Goal: Communication & Community: Answer question/provide support

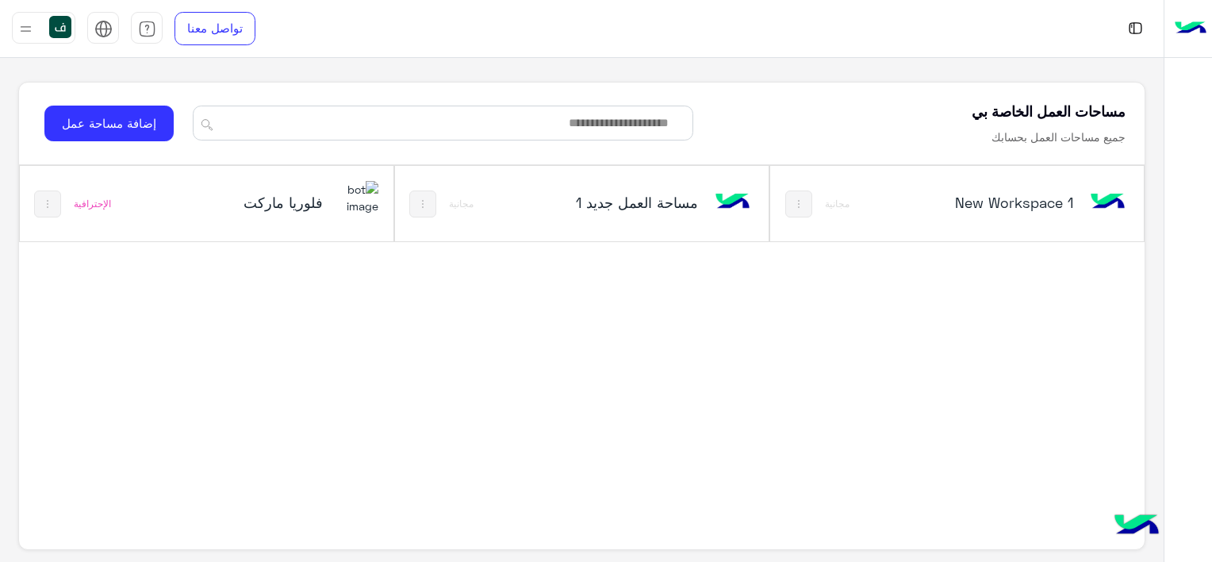
click at [351, 181] on img at bounding box center [357, 198] width 43 height 34
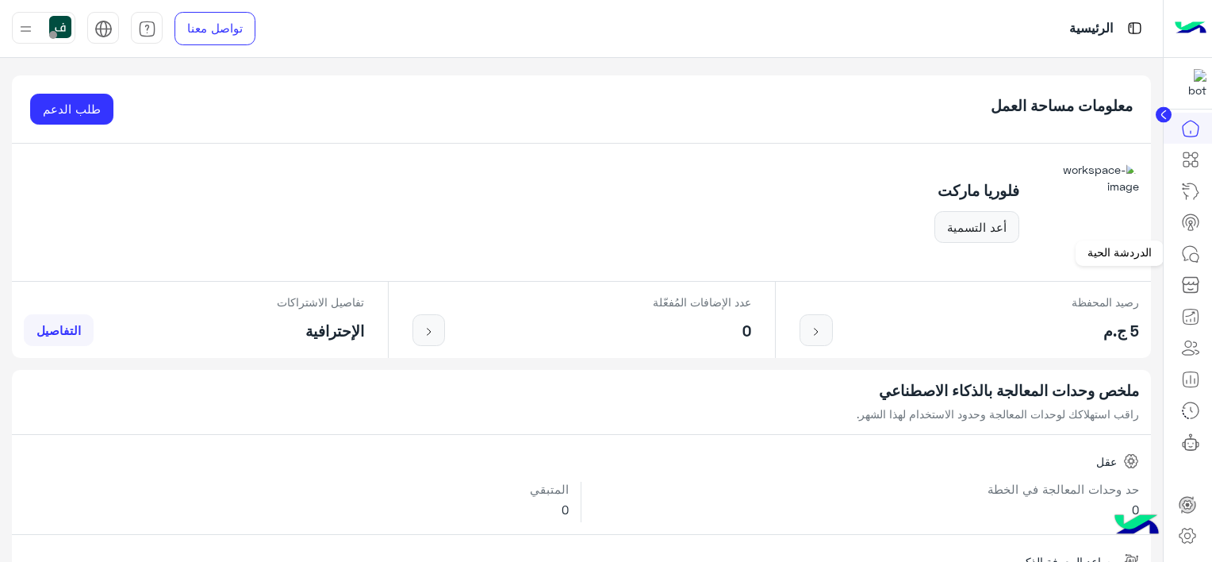
click at [1187, 257] on icon at bounding box center [1190, 253] width 19 height 19
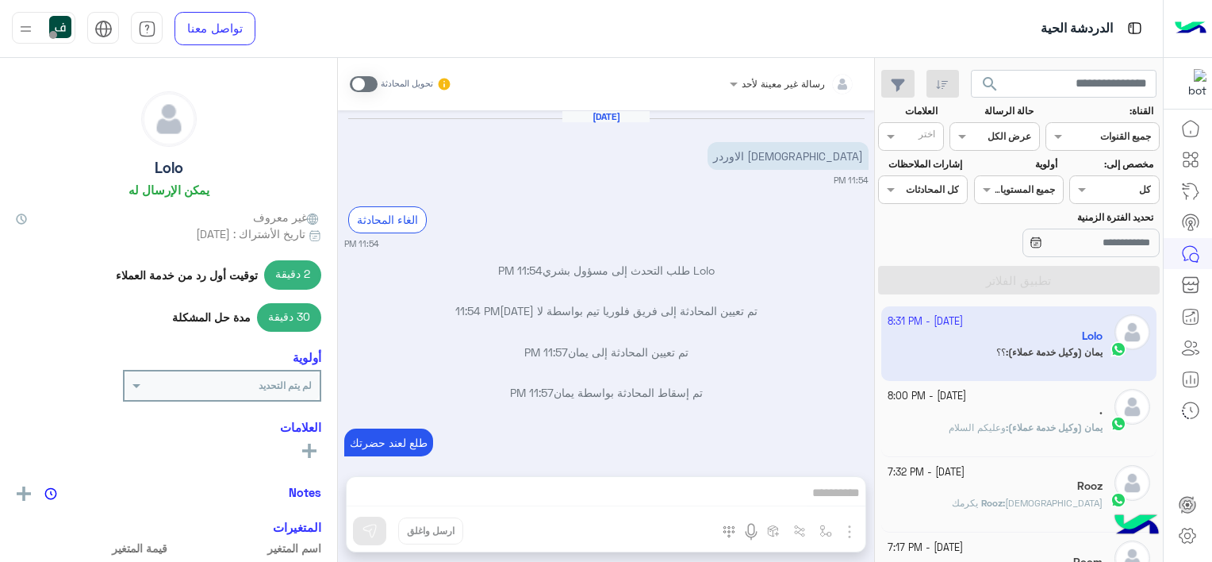
scroll to position [763, 0]
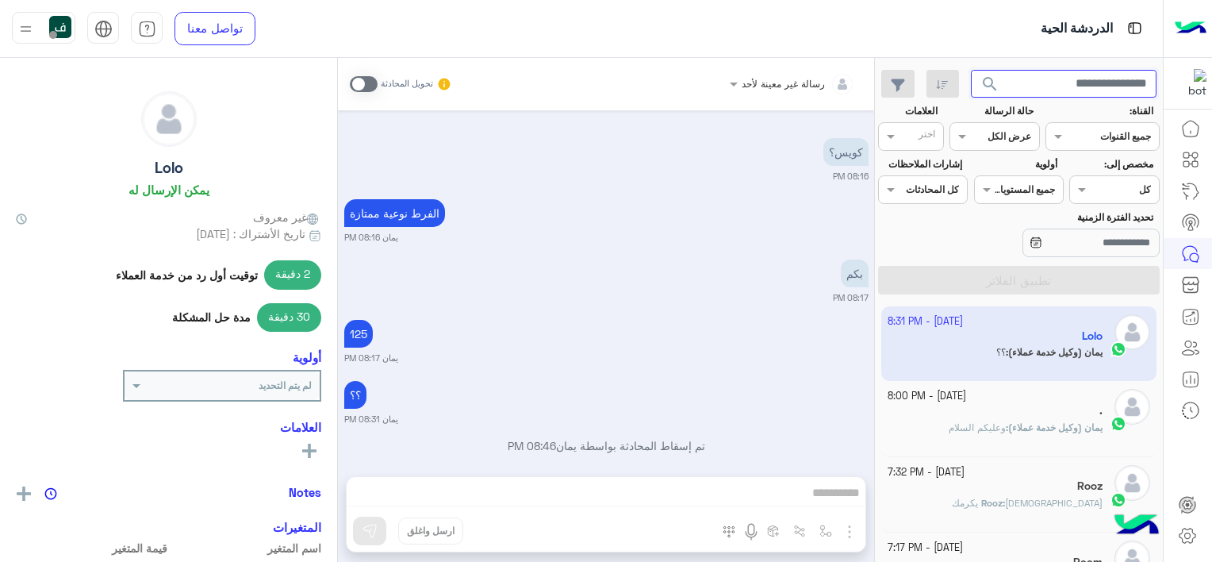
click at [1070, 90] on input "text" at bounding box center [1064, 84] width 186 height 29
paste input "**********"
type input "**********"
click at [971, 70] on button "search" at bounding box center [990, 87] width 39 height 34
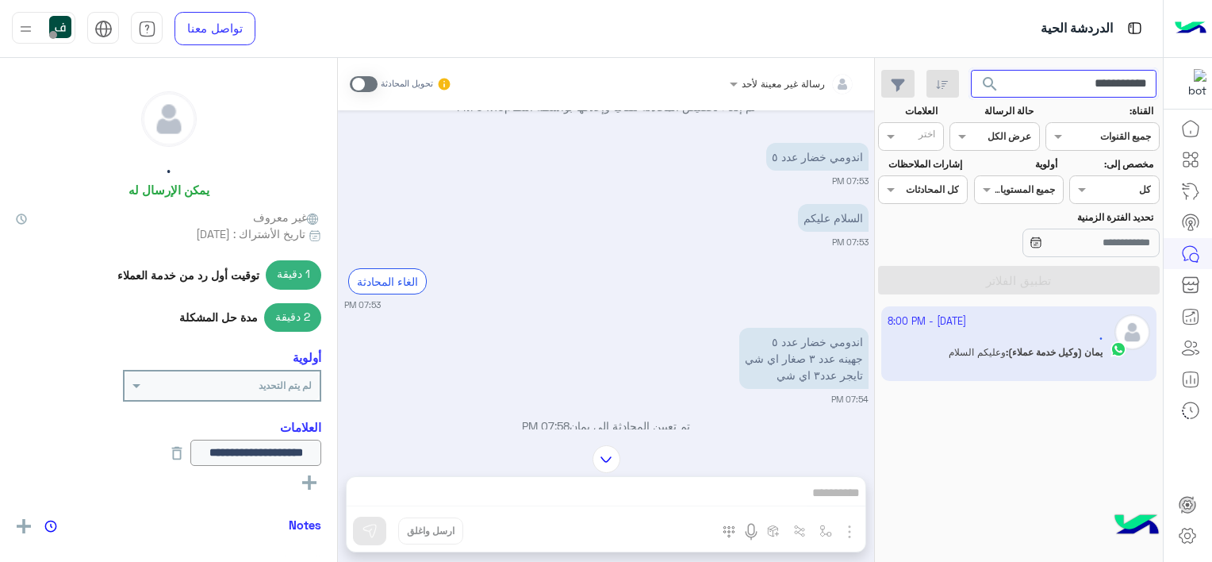
scroll to position [708, 0]
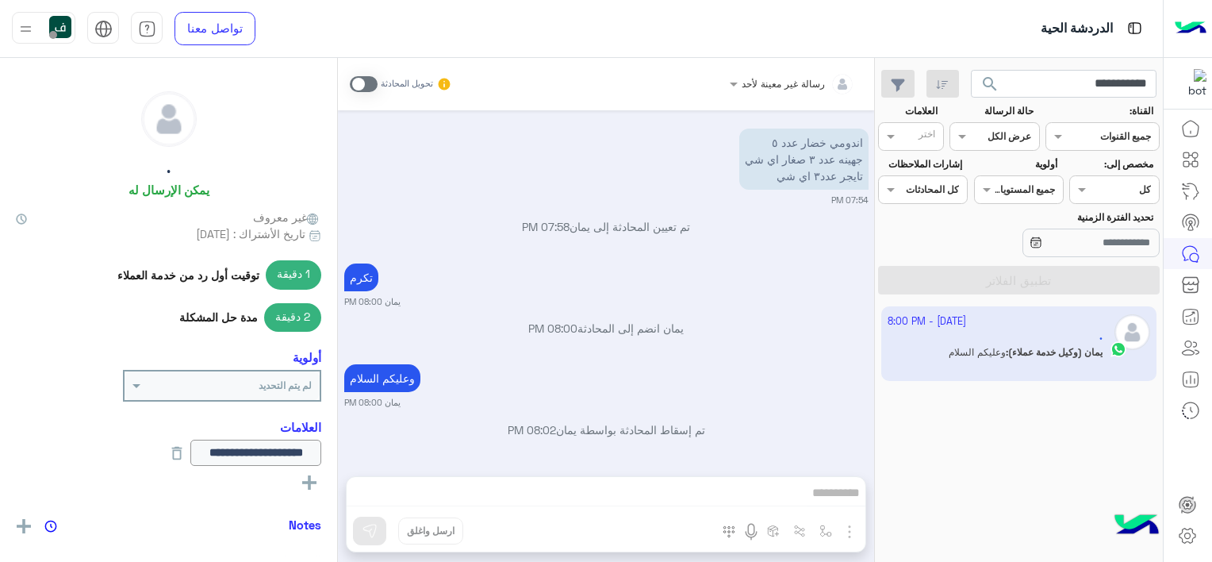
click at [365, 86] on span at bounding box center [364, 84] width 28 height 16
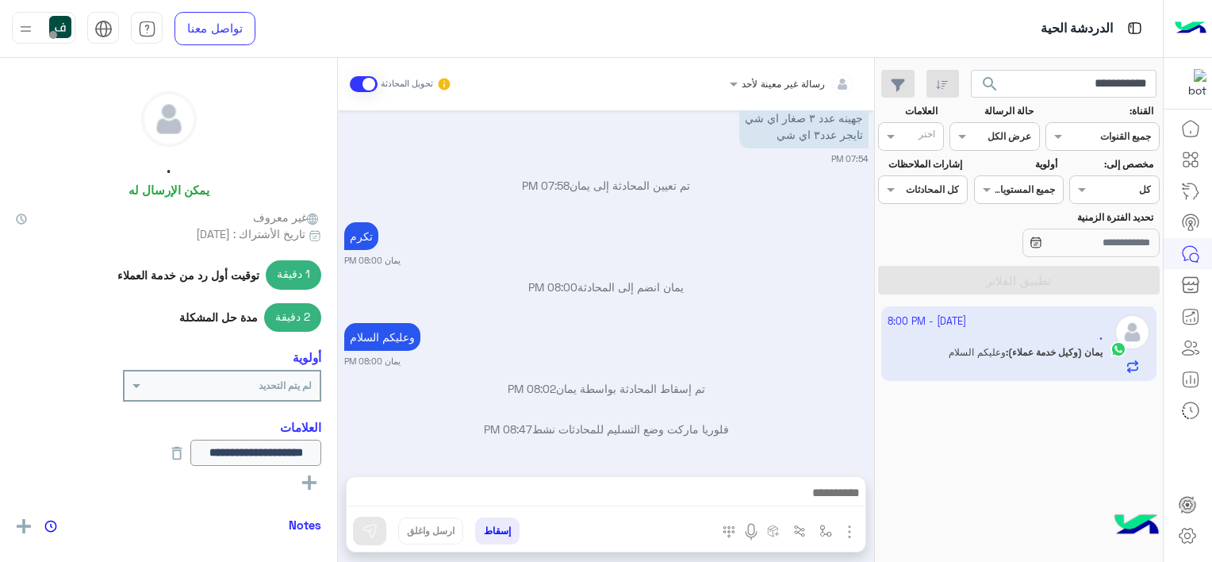
click at [849, 528] on img "button" at bounding box center [849, 531] width 19 height 19
click at [830, 468] on span "المرفقات" at bounding box center [810, 465] width 48 height 18
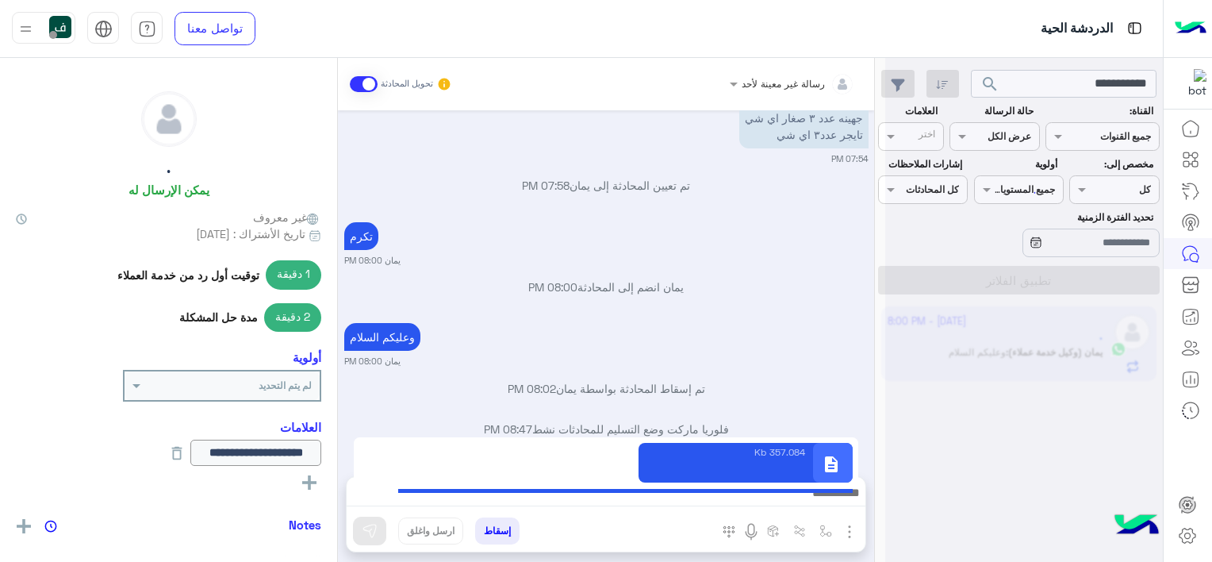
type textarea "**********"
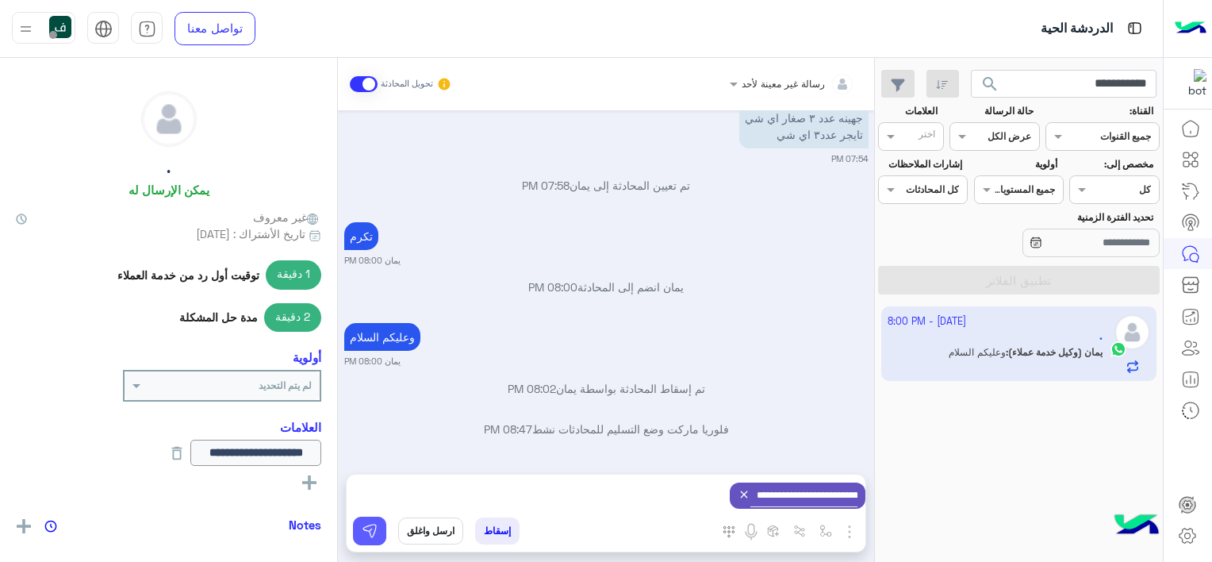
click at [372, 520] on button at bounding box center [369, 530] width 33 height 29
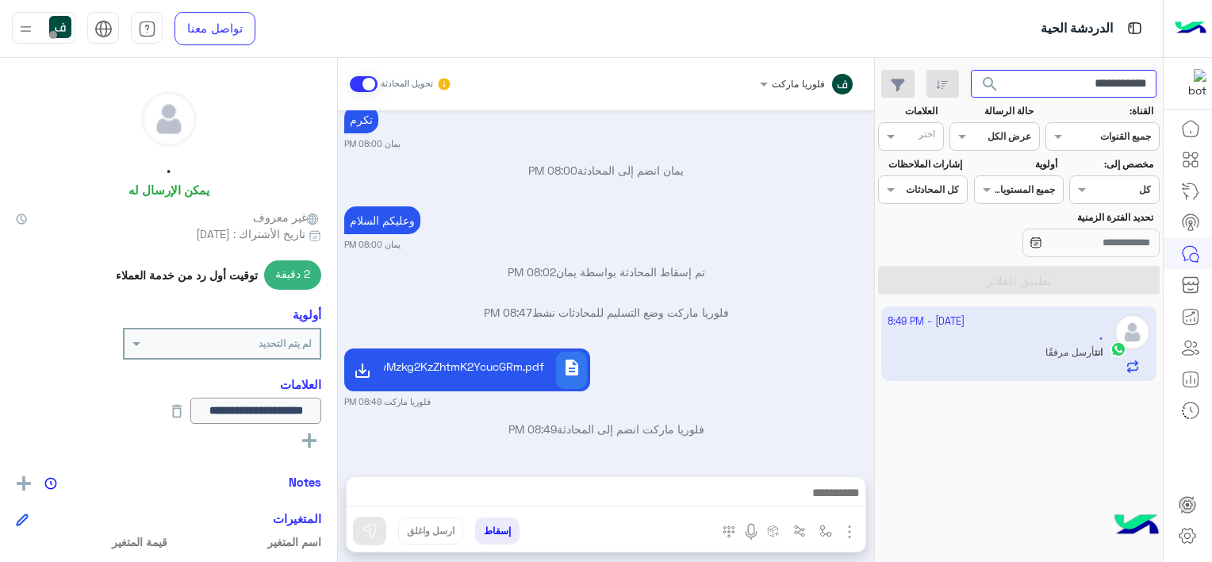
click at [1038, 77] on input "**********" at bounding box center [1064, 84] width 186 height 29
type input "**********"
click at [971, 70] on button "search" at bounding box center [990, 87] width 39 height 34
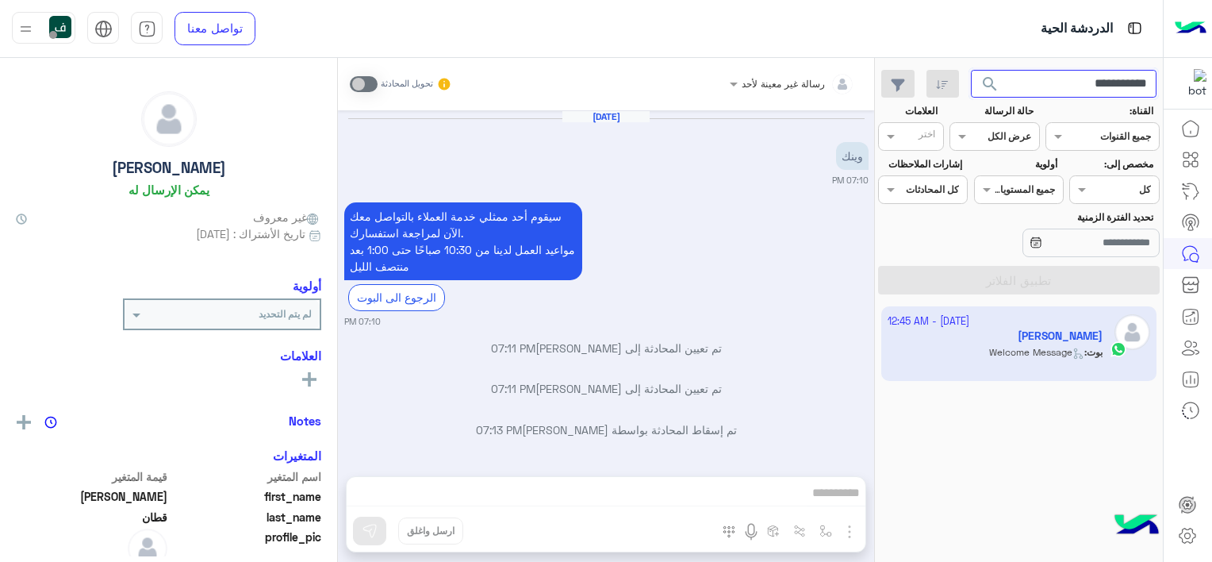
scroll to position [1831, 0]
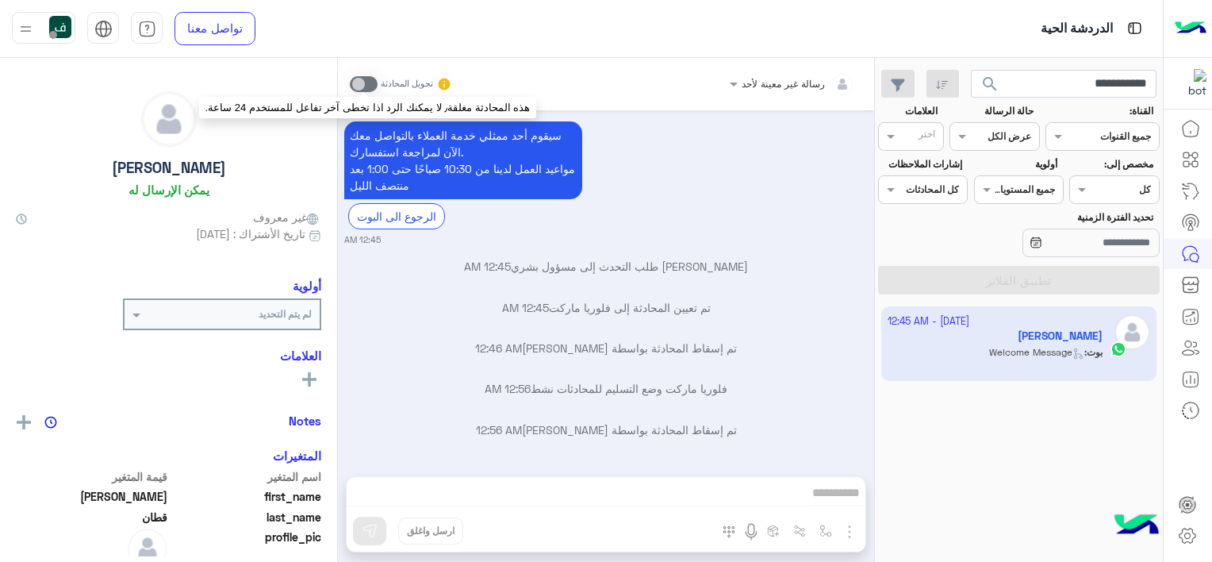
click at [364, 79] on span at bounding box center [364, 84] width 28 height 16
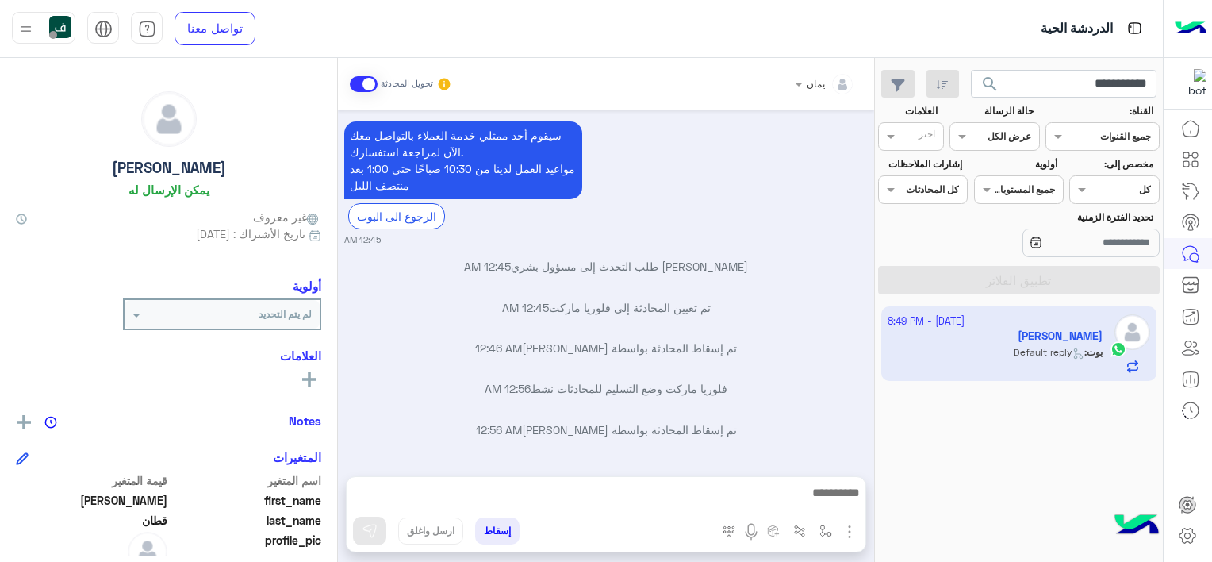
scroll to position [1983, 0]
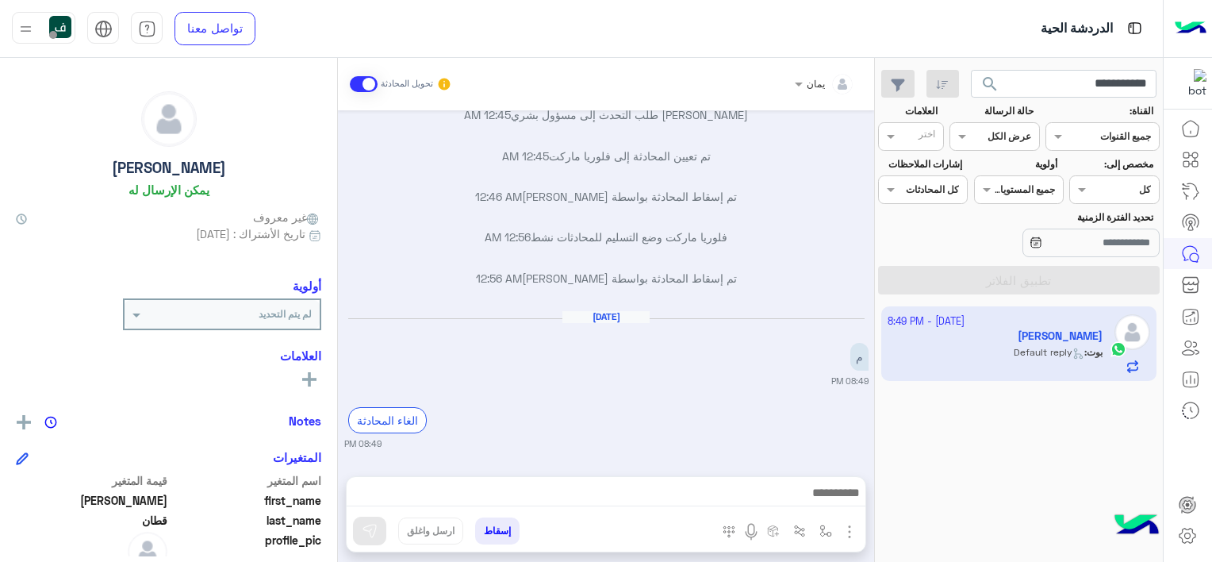
click at [990, 70] on button "search" at bounding box center [990, 87] width 39 height 34
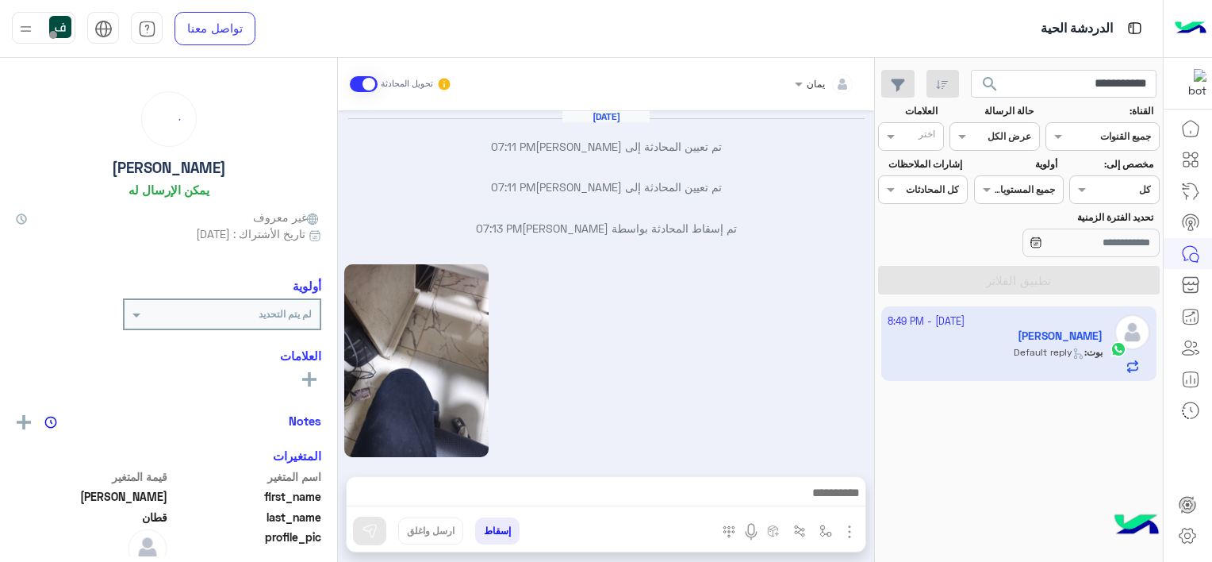
scroll to position [1782, 0]
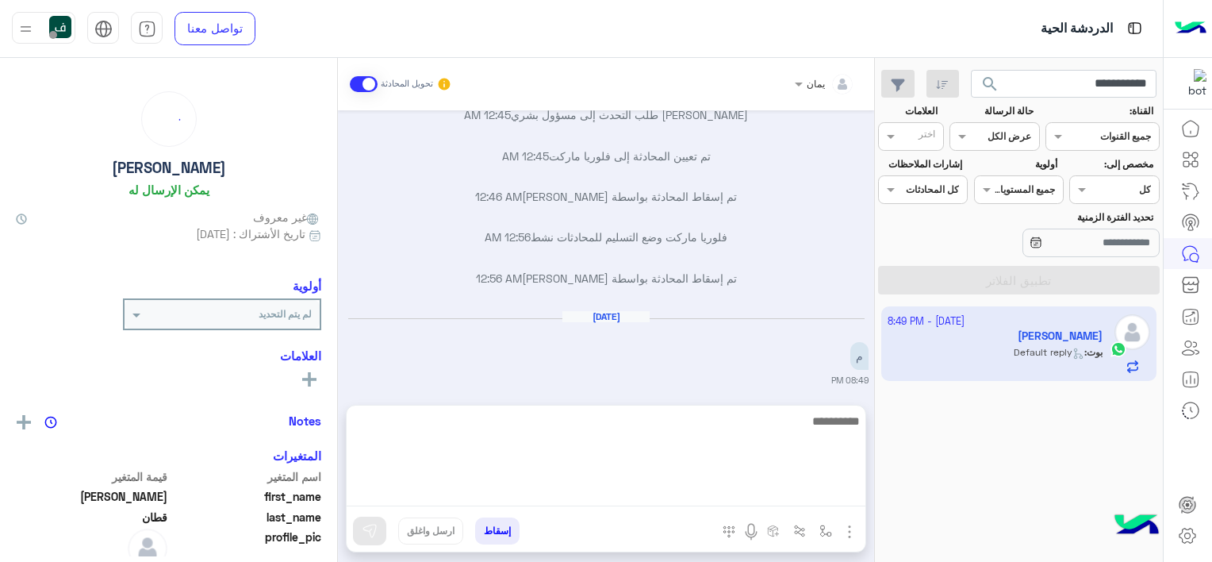
click at [447, 487] on textarea at bounding box center [606, 458] width 519 height 95
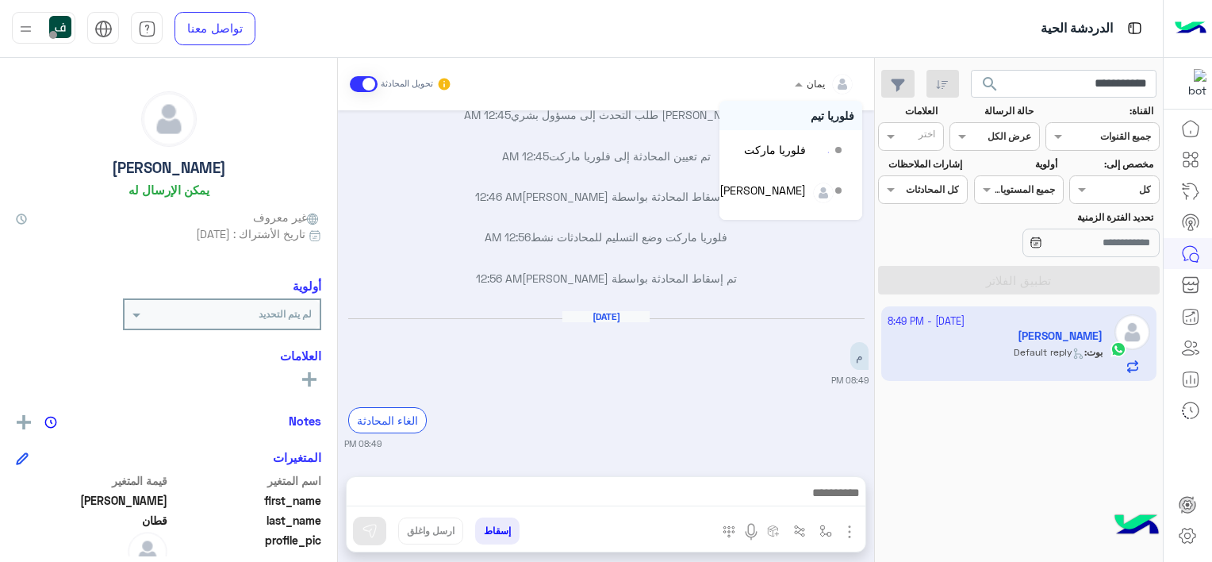
click at [804, 86] on span at bounding box center [797, 83] width 20 height 17
click at [785, 155] on div "فلوريا ماركت" at bounding box center [775, 149] width 62 height 17
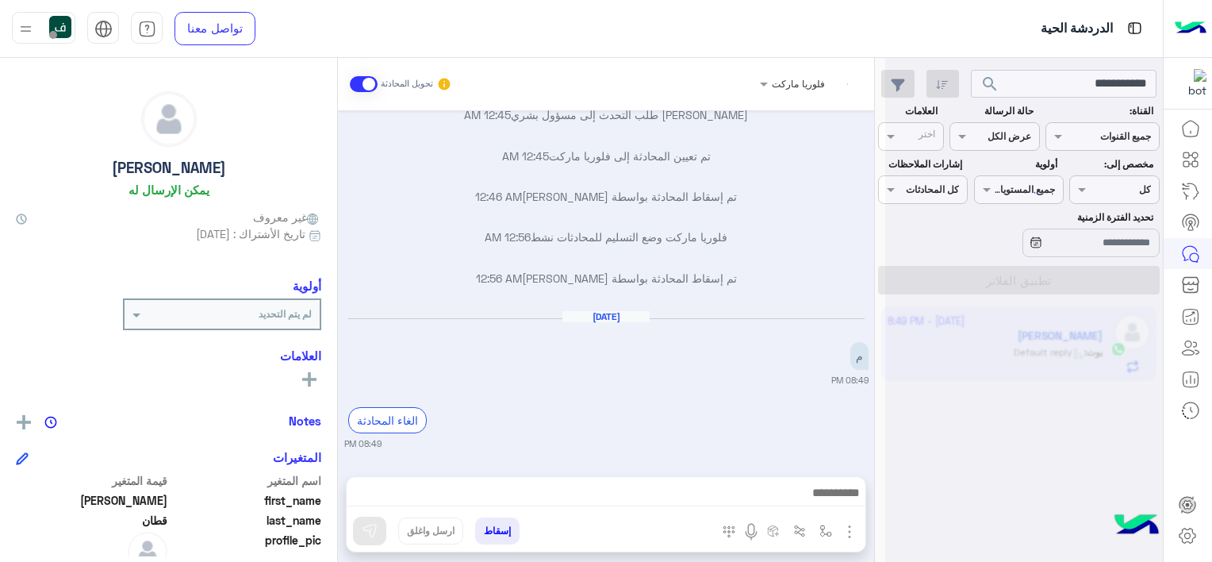
click at [848, 530] on img "button" at bounding box center [849, 531] width 19 height 19
click at [806, 459] on span "المرفقات" at bounding box center [810, 465] width 48 height 18
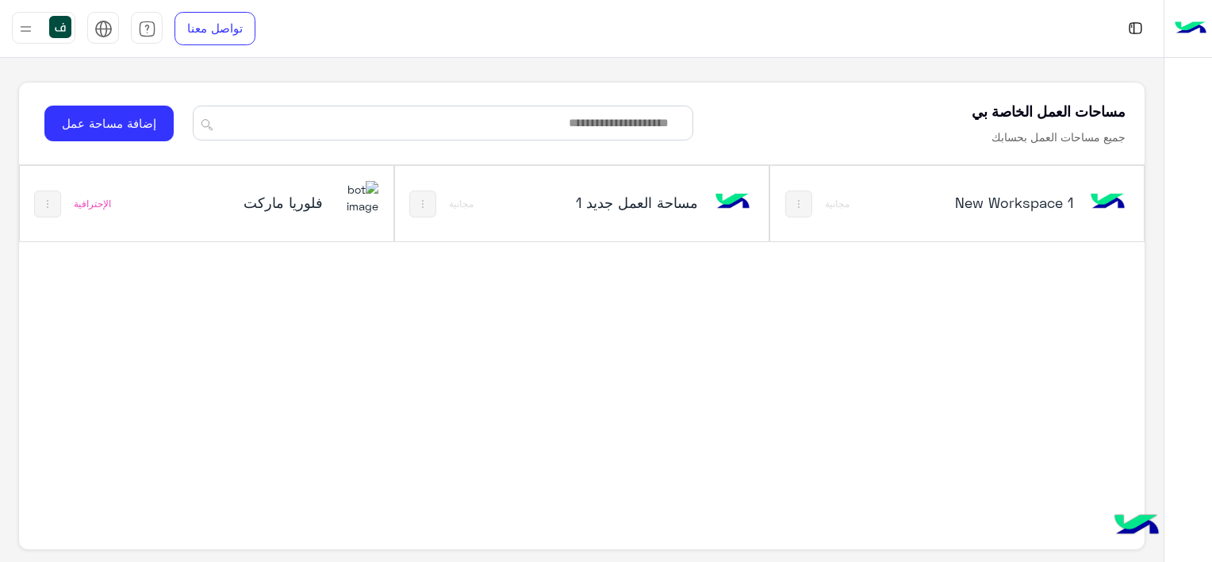
click at [314, 200] on h5 "فلوريا ماركت" at bounding box center [261, 202] width 124 height 19
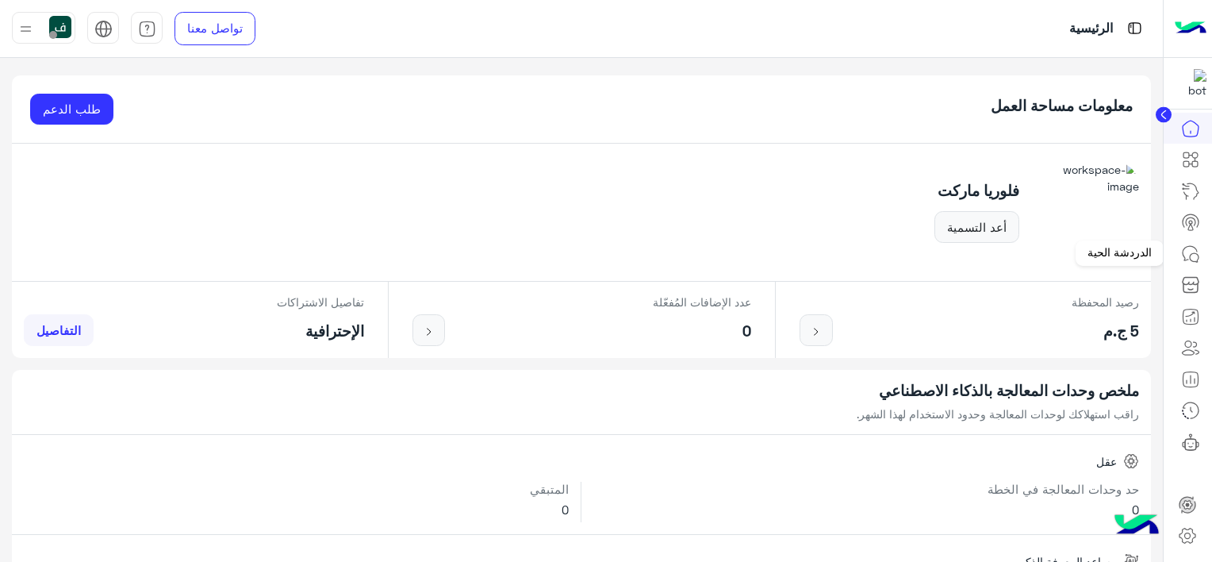
click at [1192, 253] on icon at bounding box center [1194, 257] width 9 height 9
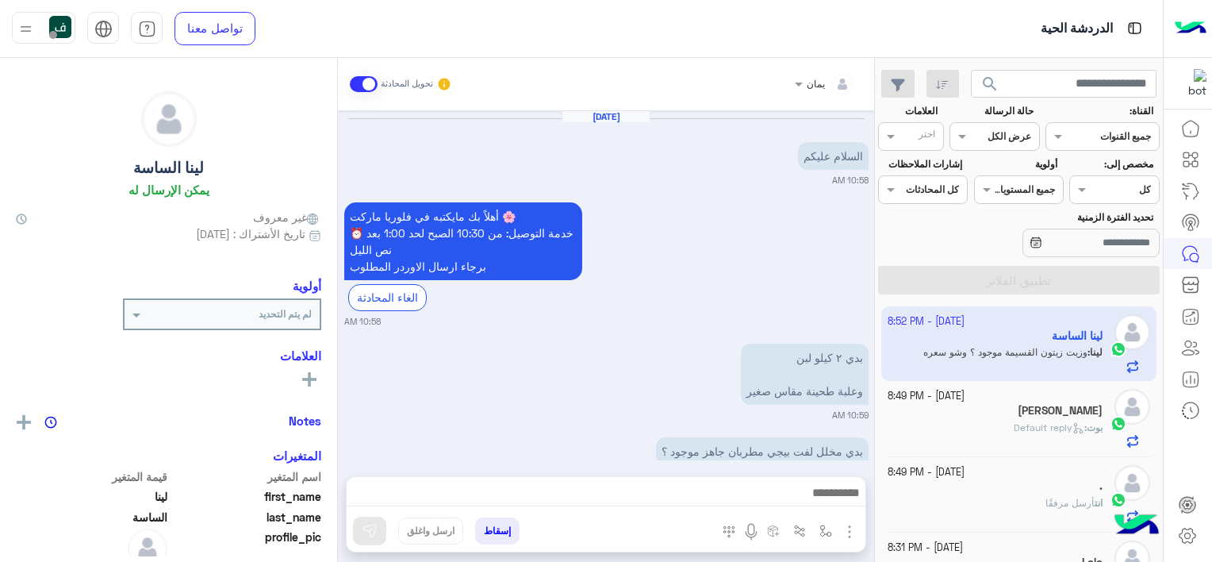
scroll to position [1018, 0]
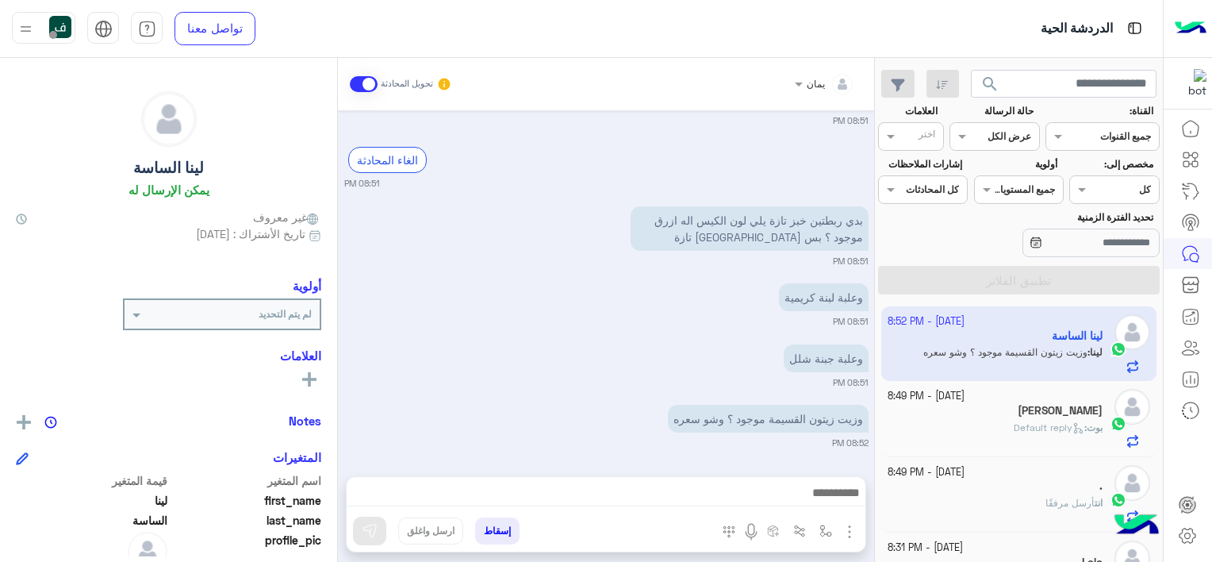
click at [989, 426] on div "بوت : Default reply" at bounding box center [996, 434] width 216 height 28
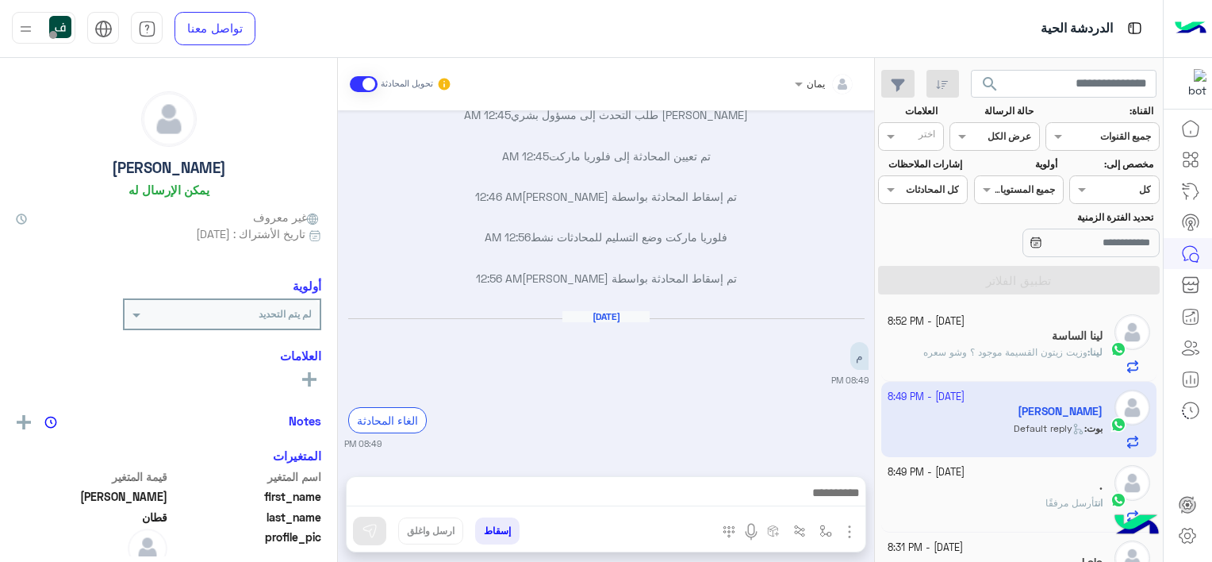
scroll to position [79, 0]
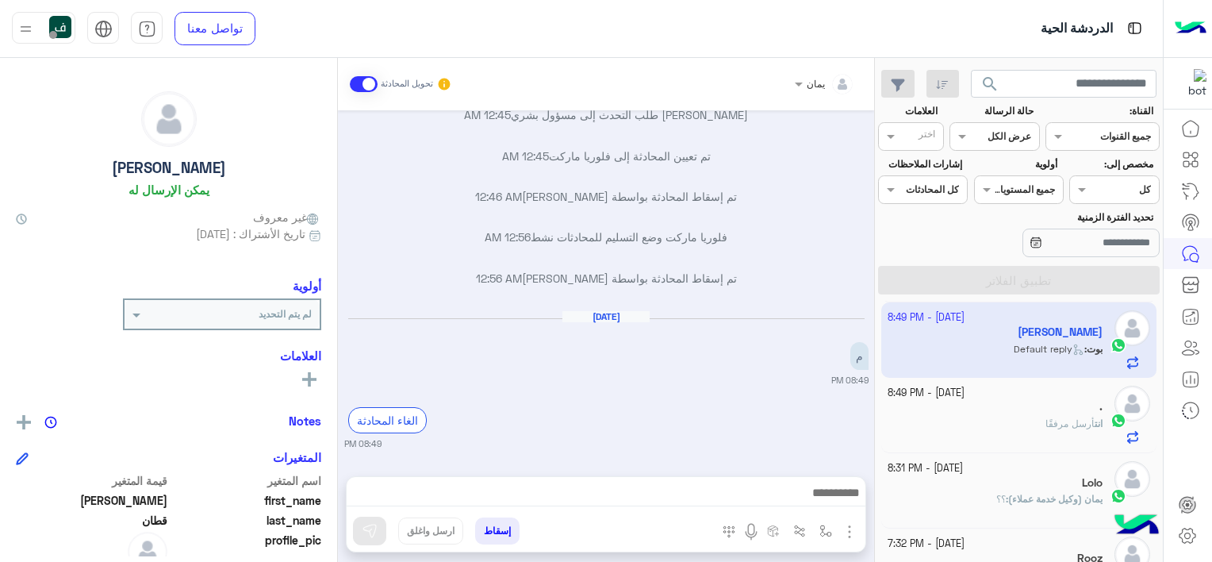
click at [853, 527] on img "button" at bounding box center [849, 531] width 19 height 19
click at [828, 470] on span "المرفقات" at bounding box center [810, 465] width 48 height 18
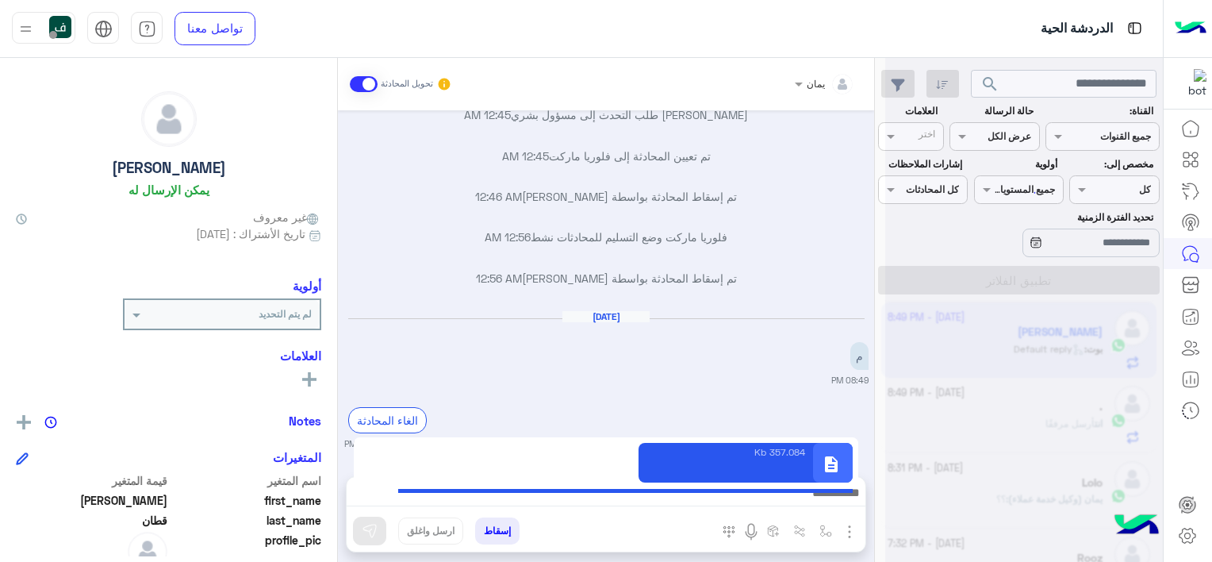
type textarea "**********"
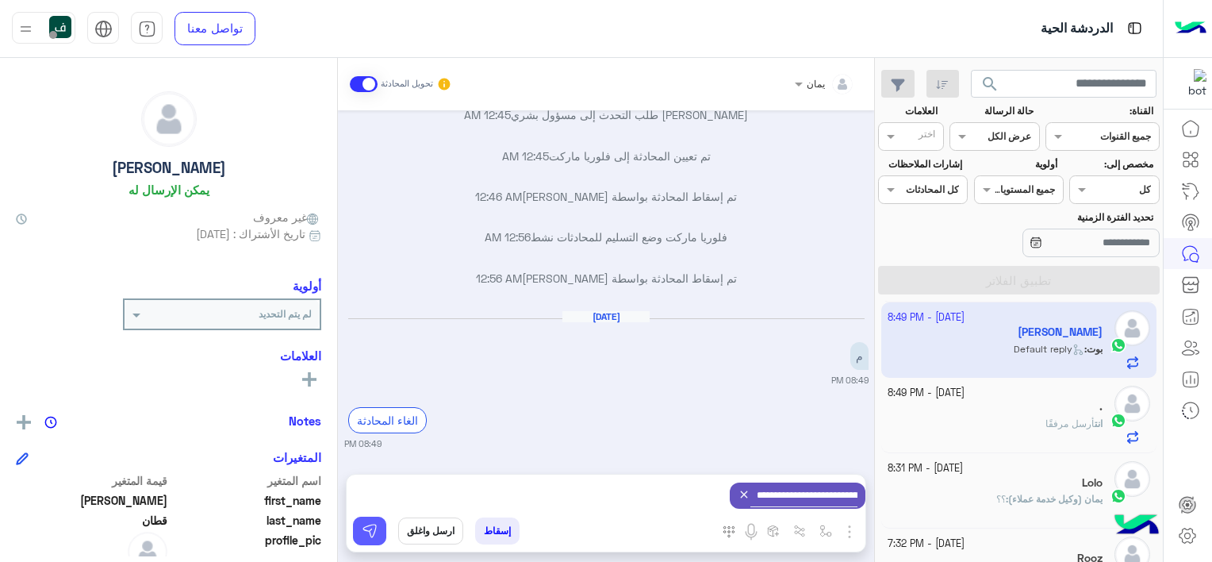
click at [366, 527] on img at bounding box center [370, 531] width 16 height 16
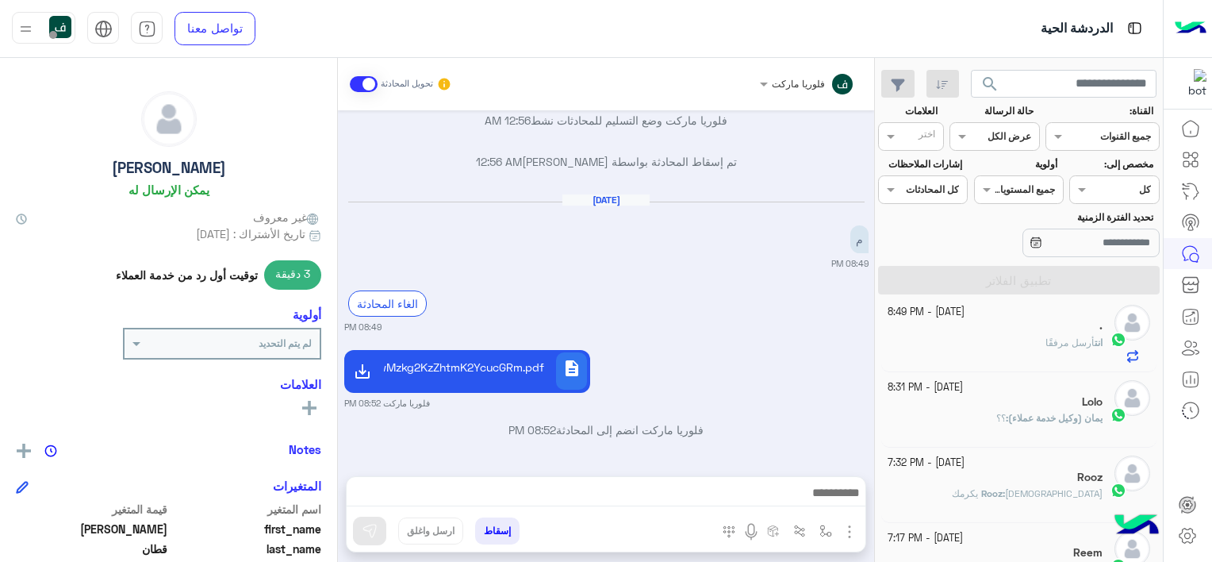
scroll to position [159, 0]
click at [1017, 363] on div "انت أرسل مرفقًا" at bounding box center [996, 351] width 216 height 28
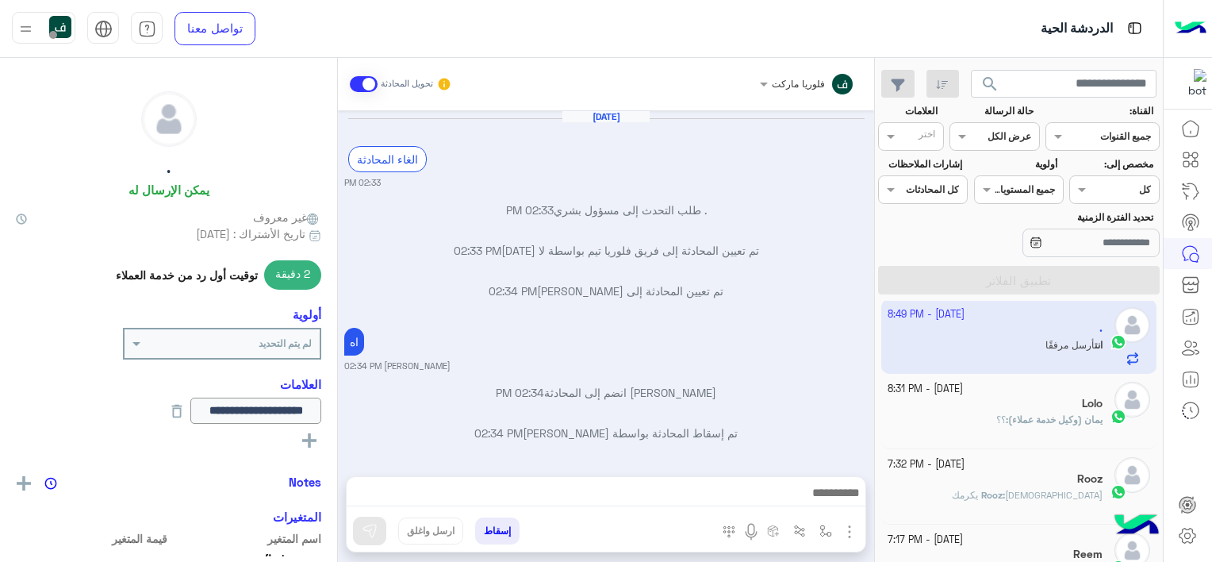
scroll to position [723, 0]
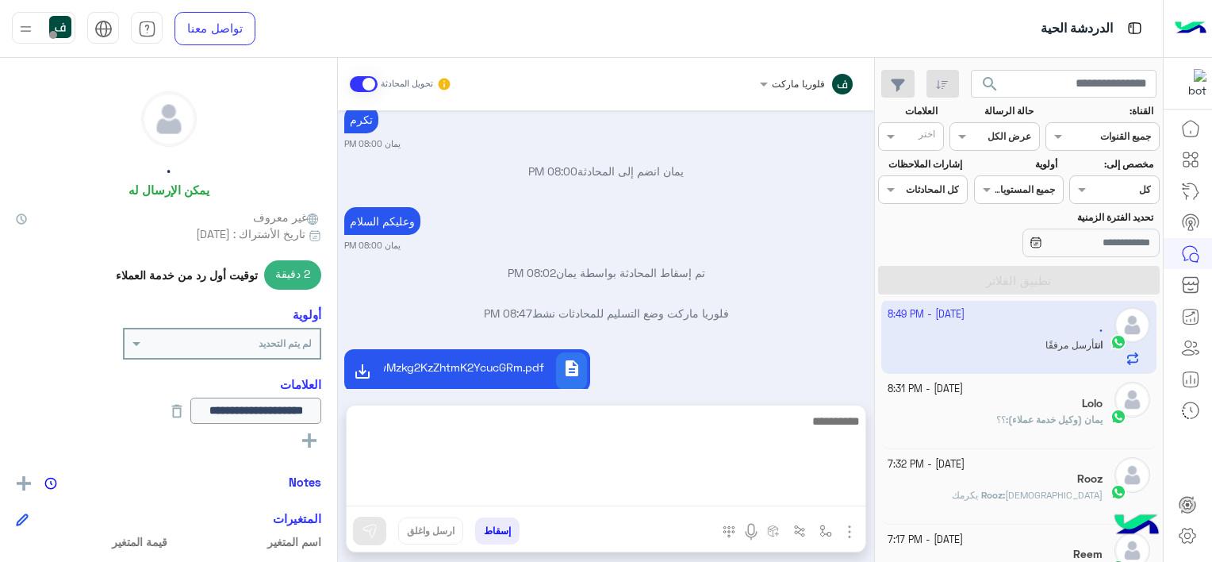
click at [616, 488] on textarea at bounding box center [606, 458] width 519 height 95
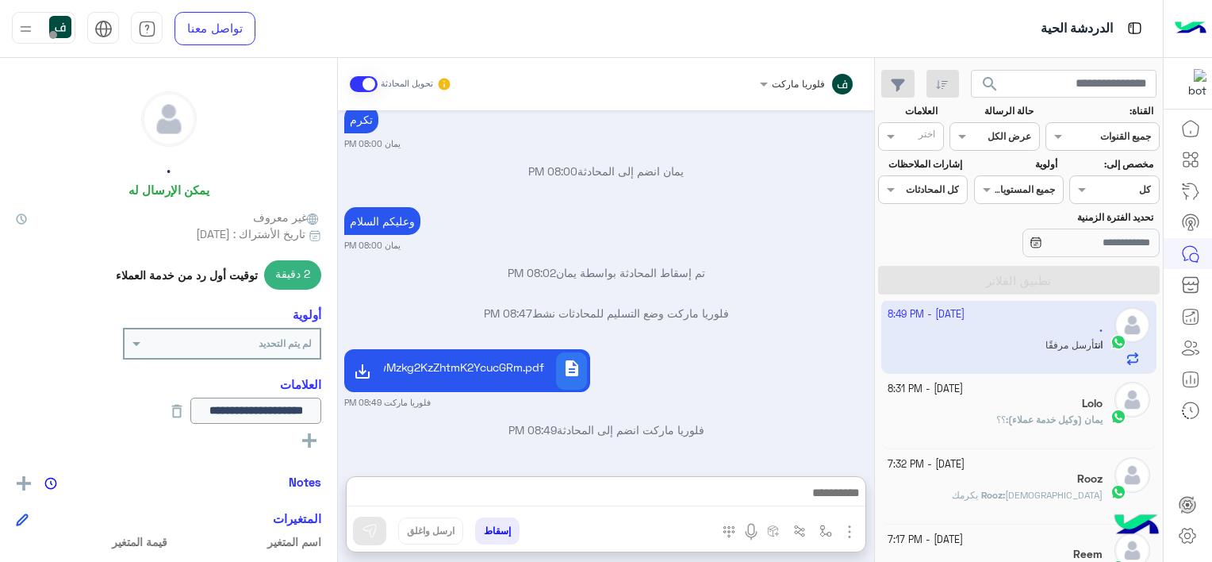
click at [702, 359] on div "description 2YbYp9io2YTYs9mKIDcwMzkg2KzZhtmK2YcucGRm.pdf فلوريا ماركت 08:49 PM" at bounding box center [606, 376] width 524 height 63
click at [500, 532] on button "إسقاط" at bounding box center [497, 530] width 44 height 27
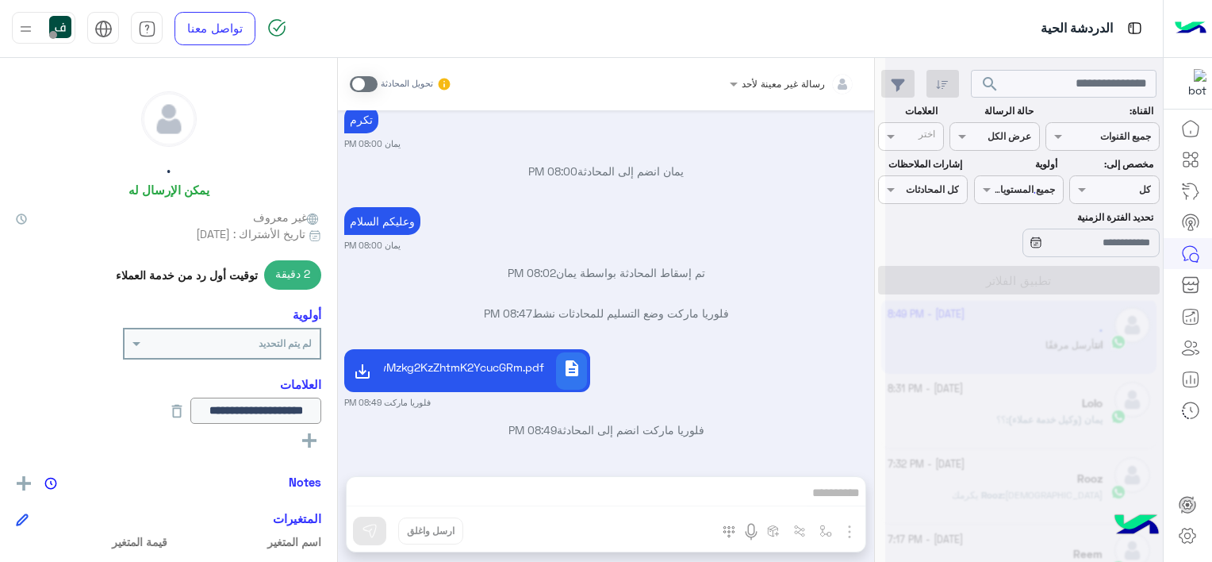
scroll to position [765, 0]
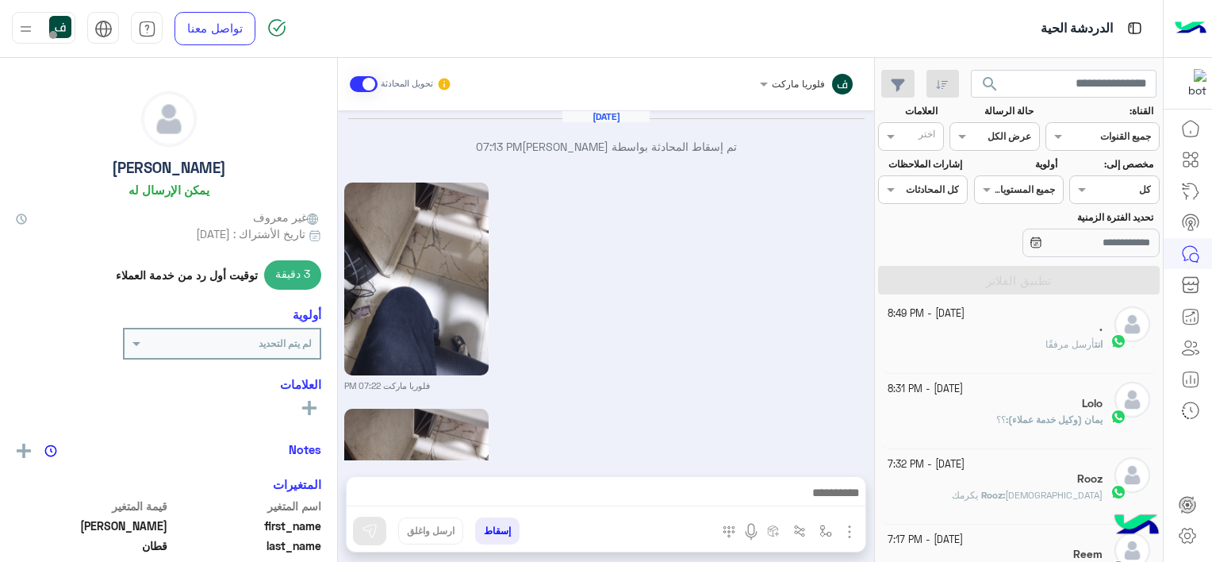
scroll to position [1816, 0]
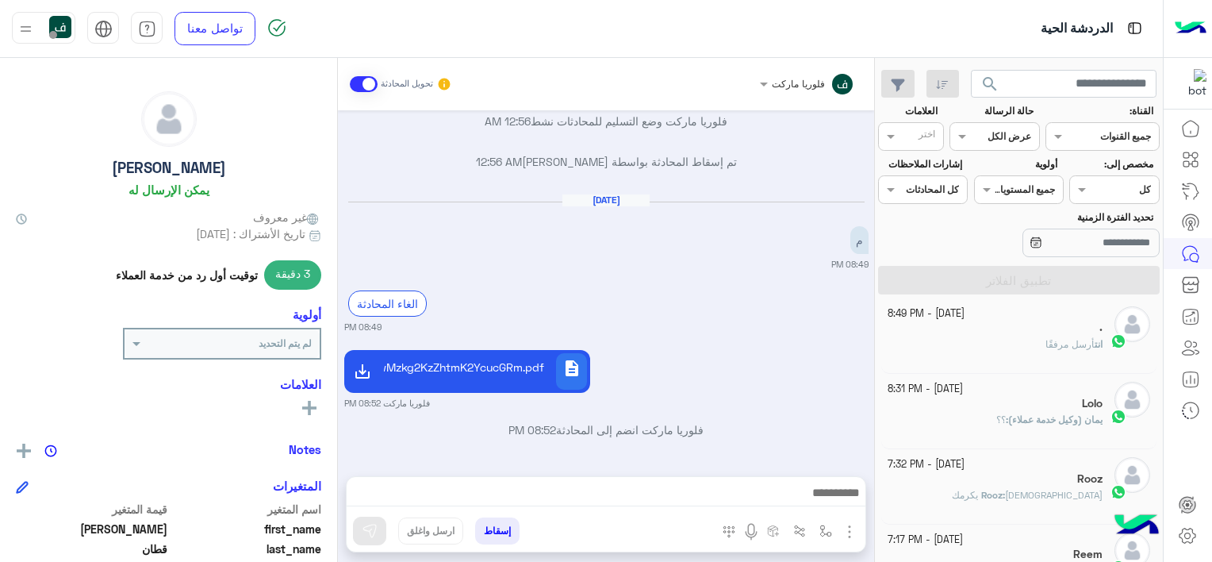
click at [194, 341] on input "text" at bounding box center [245, 341] width 132 height 14
click at [257, 457] on div "ضروري" at bounding box center [222, 464] width 195 height 29
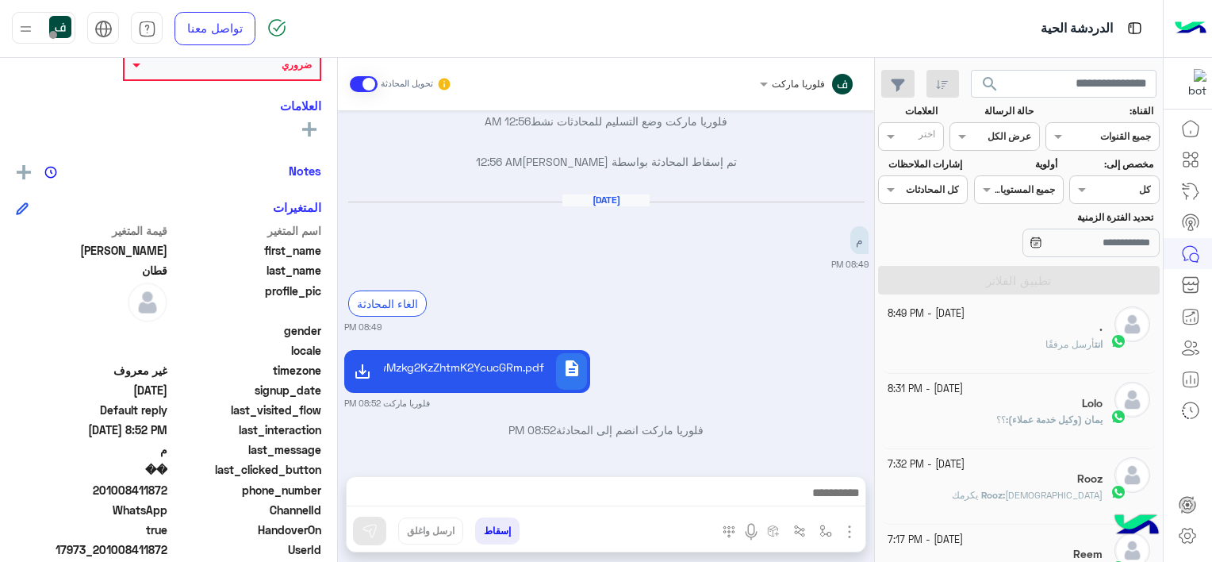
scroll to position [358, 0]
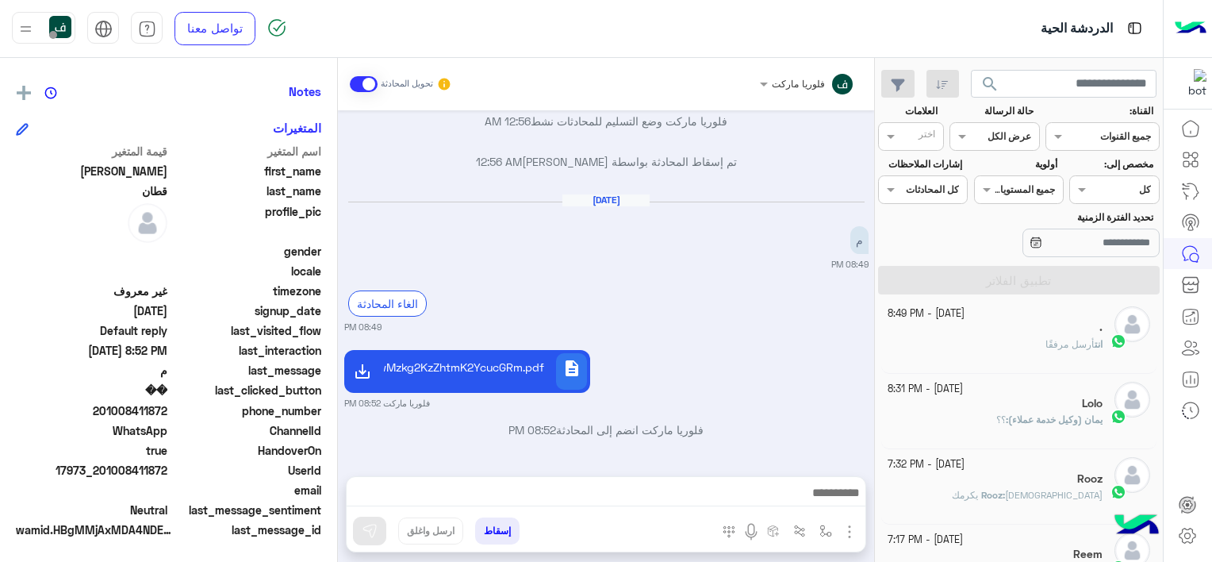
click at [25, 130] on icon at bounding box center [22, 129] width 13 height 13
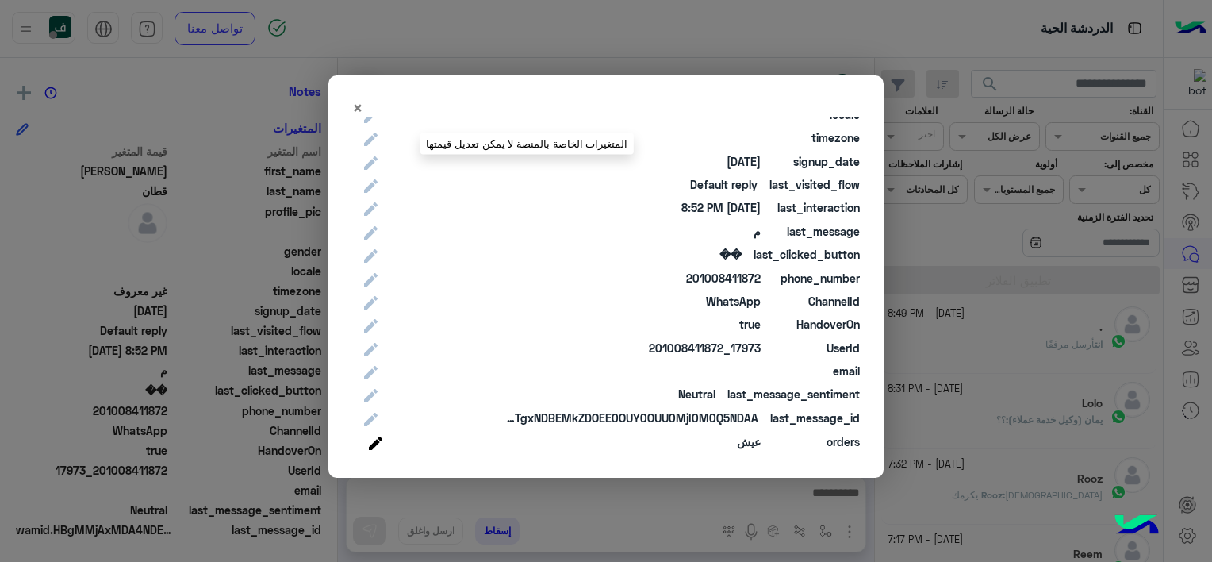
scroll to position [178, 0]
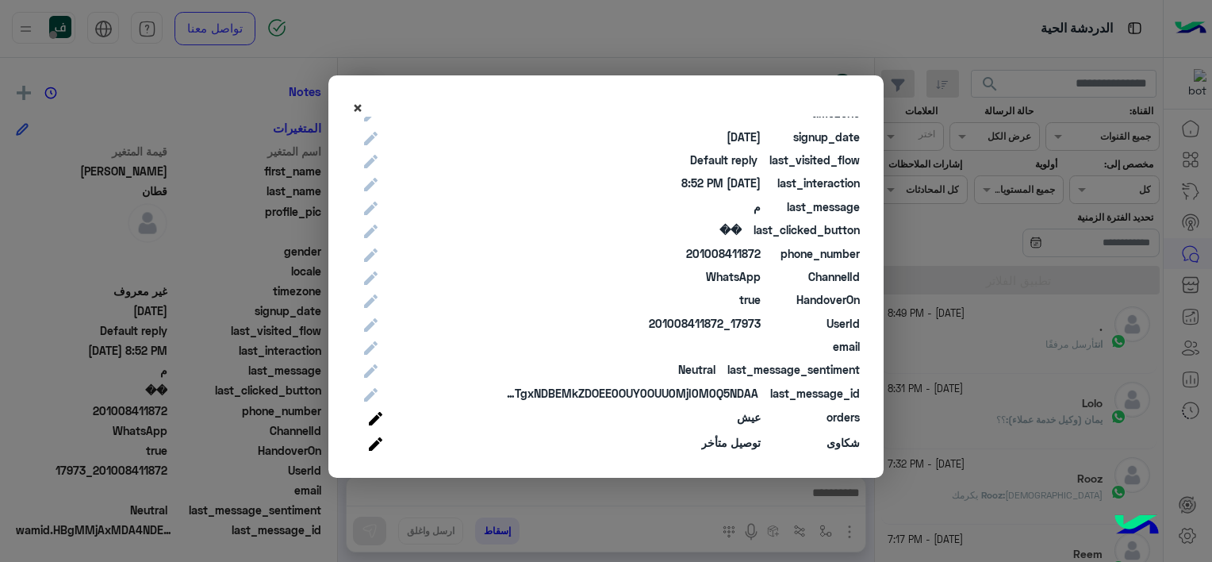
click at [357, 107] on span "×" at bounding box center [357, 107] width 11 height 21
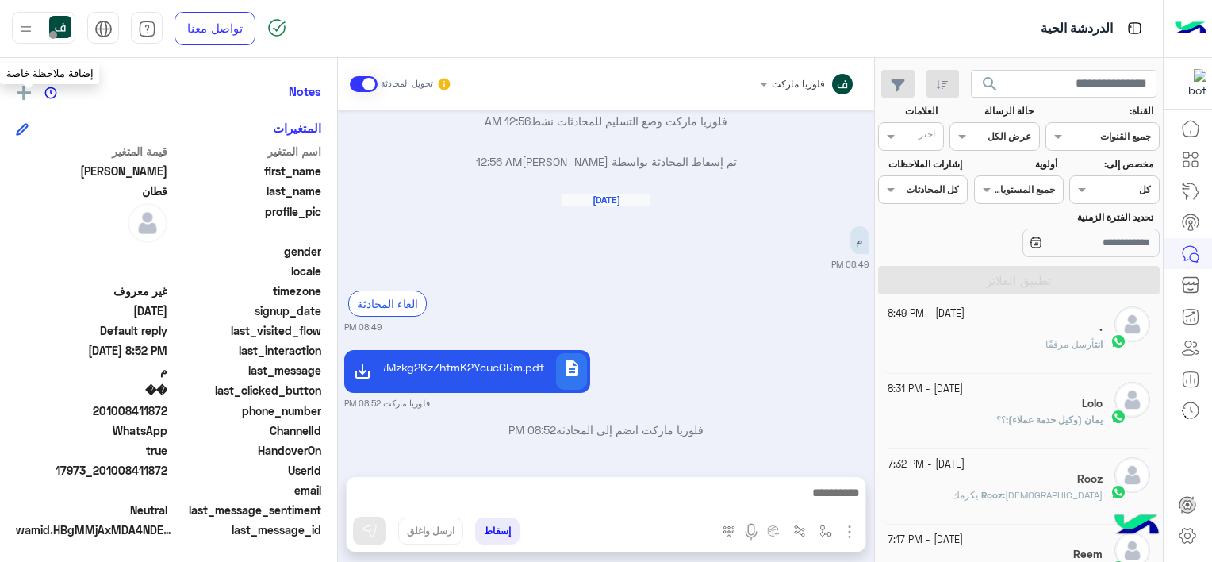
click at [20, 81] on div "محمد قطان يمكن الإرسال له غير معروف تاريخ الأشتراك : 09/02/2025 3 دقيقة توقيت أ…" at bounding box center [168, 307] width 337 height 498
click at [32, 94] on button at bounding box center [24, 92] width 16 height 20
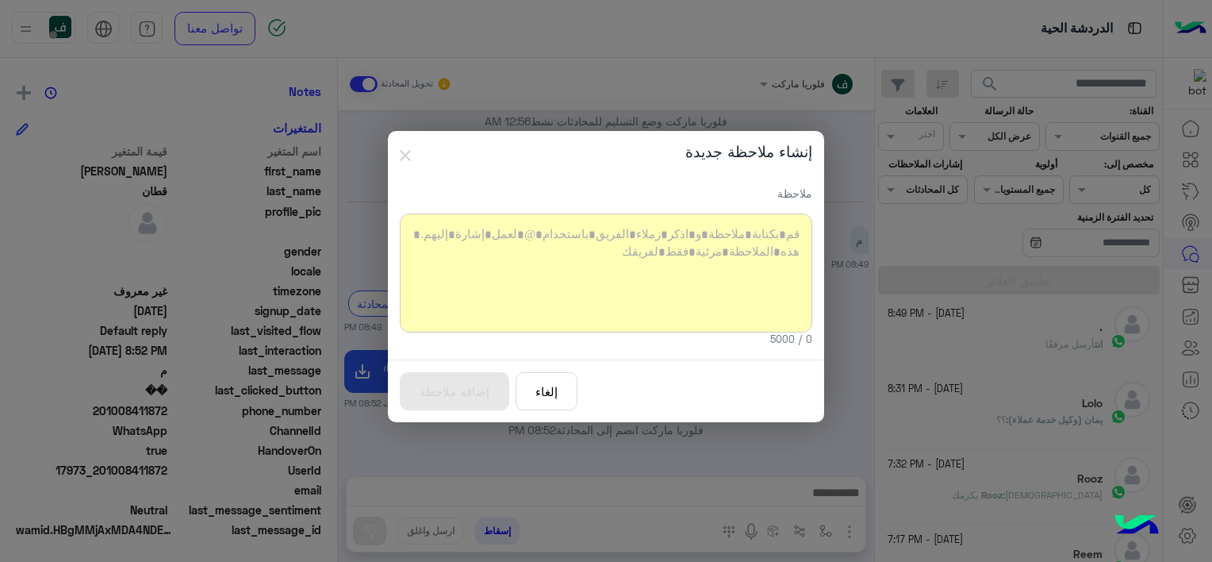
click at [608, 250] on div at bounding box center [606, 272] width 412 height 119
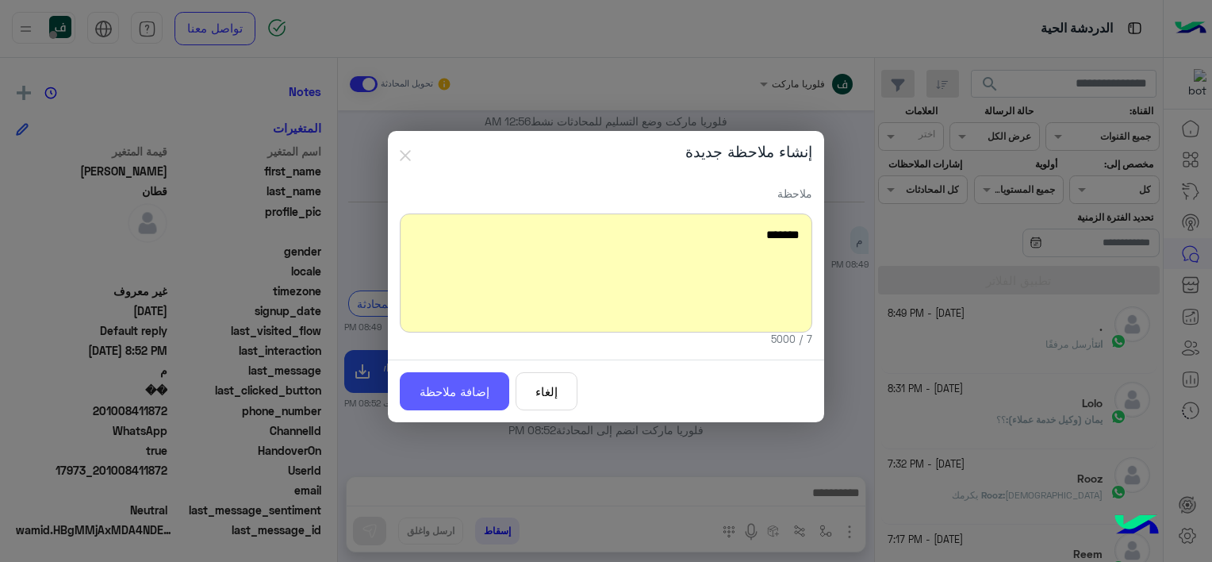
click at [466, 397] on button "إضافة ملاحظة" at bounding box center [454, 391] width 109 height 39
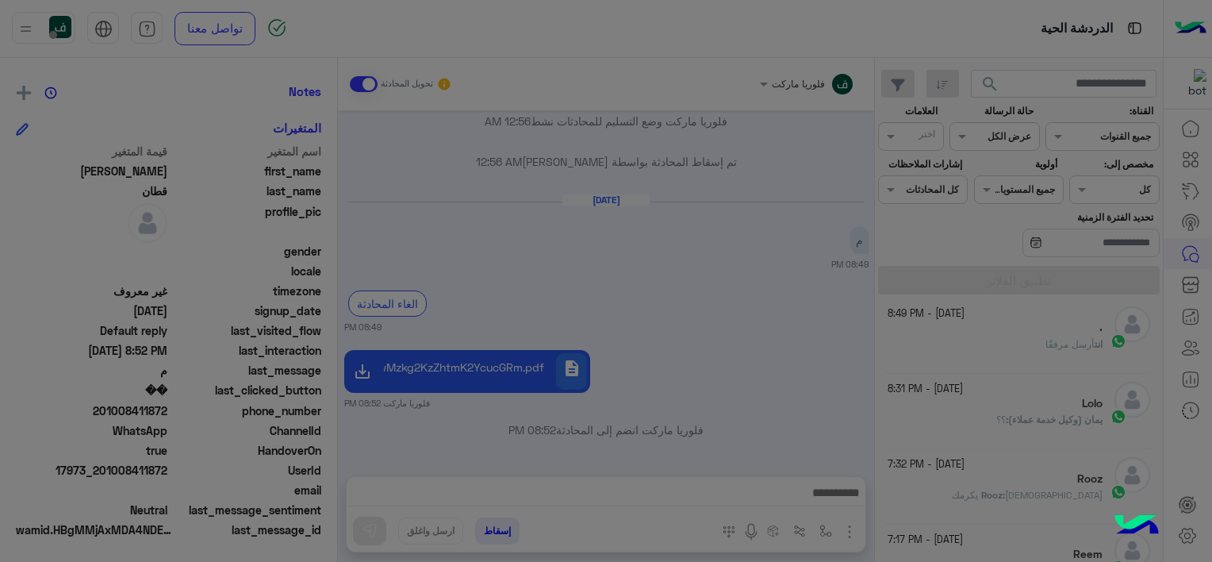
scroll to position [1920, 0]
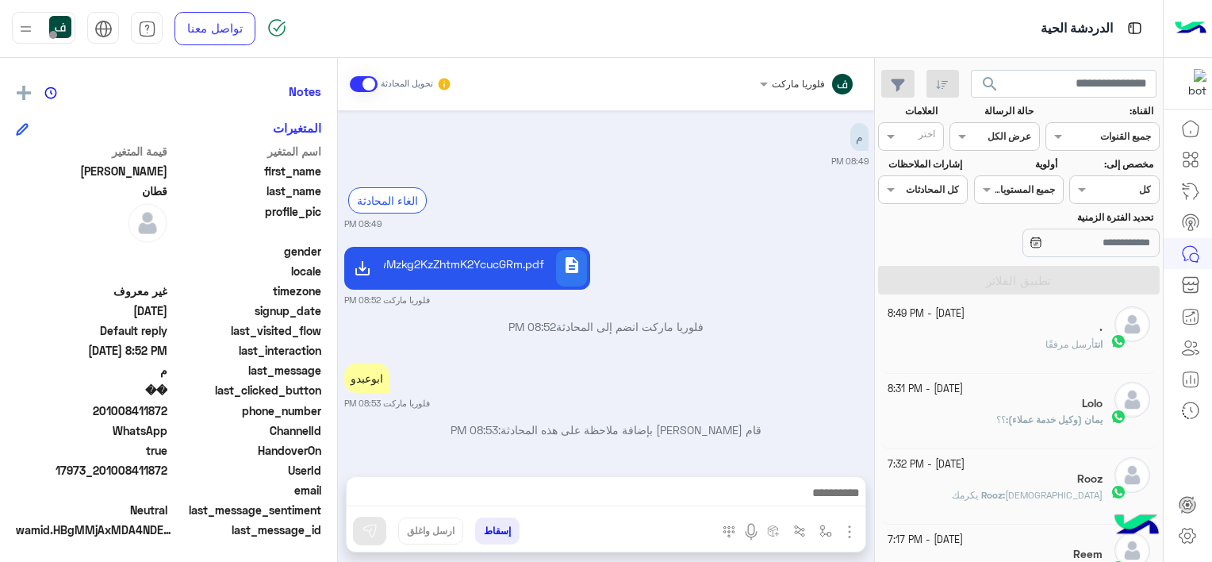
click at [507, 533] on button "إسقاط" at bounding box center [497, 530] width 44 height 27
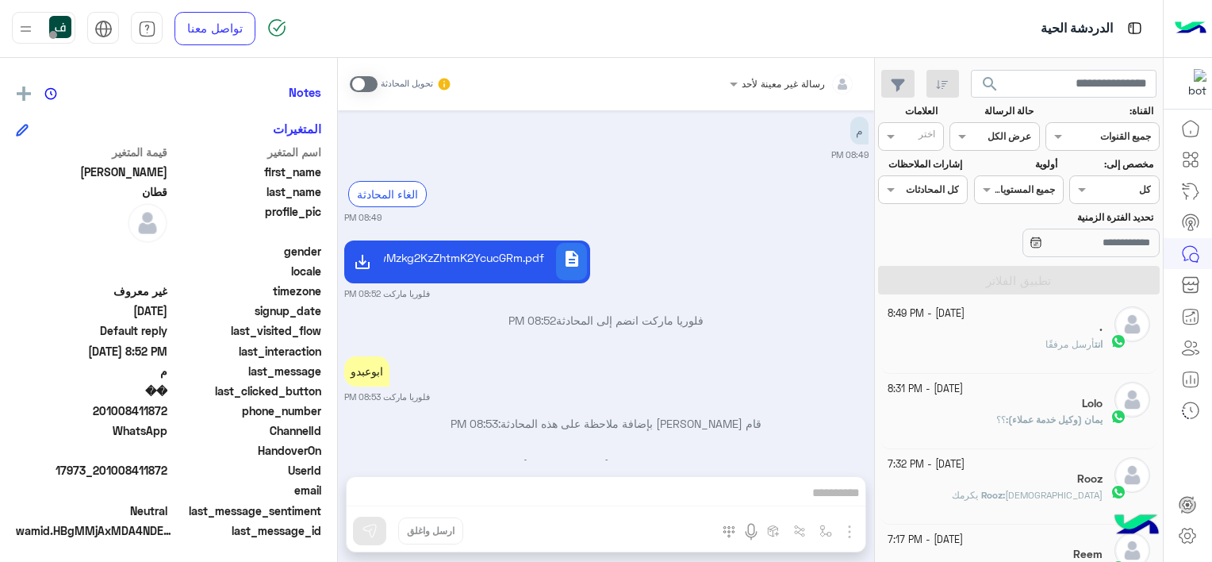
scroll to position [1469, 0]
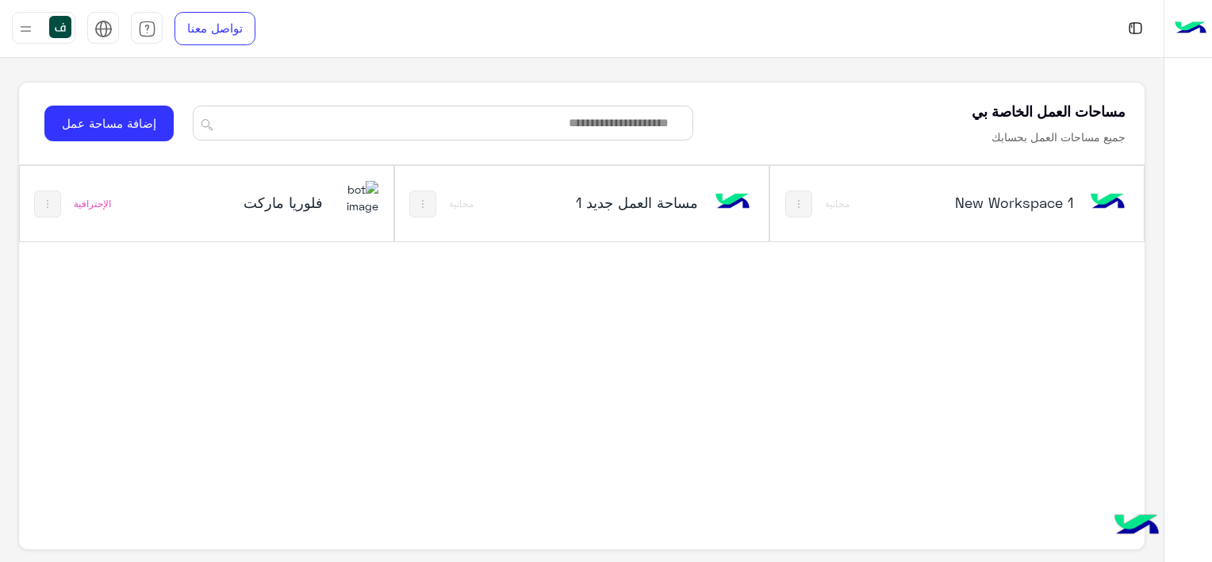
click at [291, 193] on h5 "فلوريا ماركت" at bounding box center [261, 202] width 124 height 19
click at [287, 193] on h5 "فلوريا ماركت" at bounding box center [261, 202] width 124 height 19
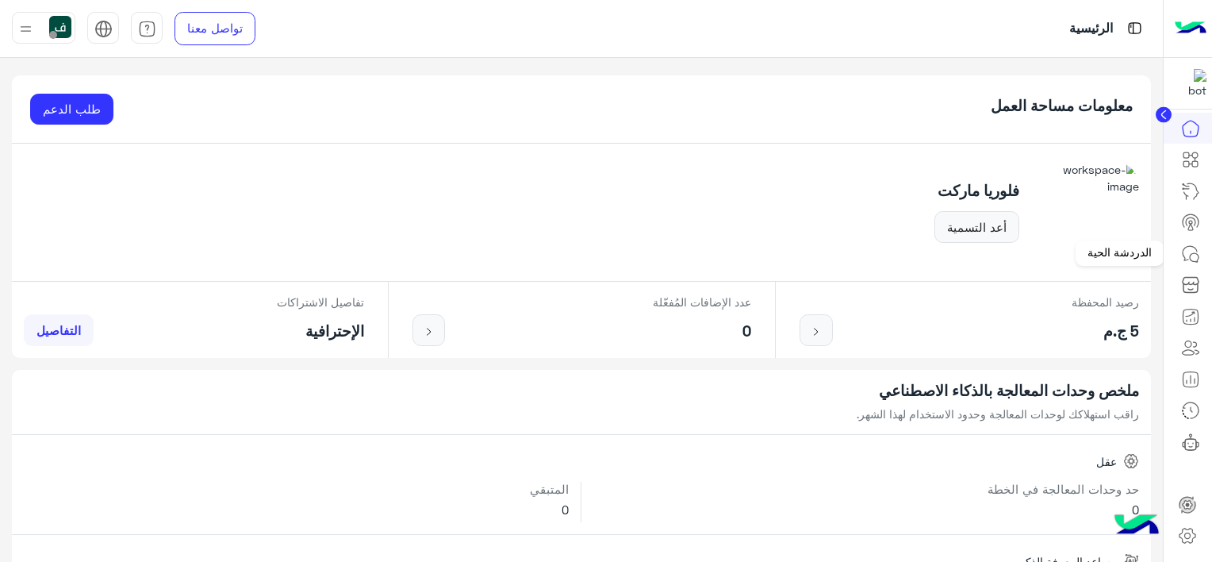
click at [1187, 255] on icon at bounding box center [1190, 253] width 19 height 19
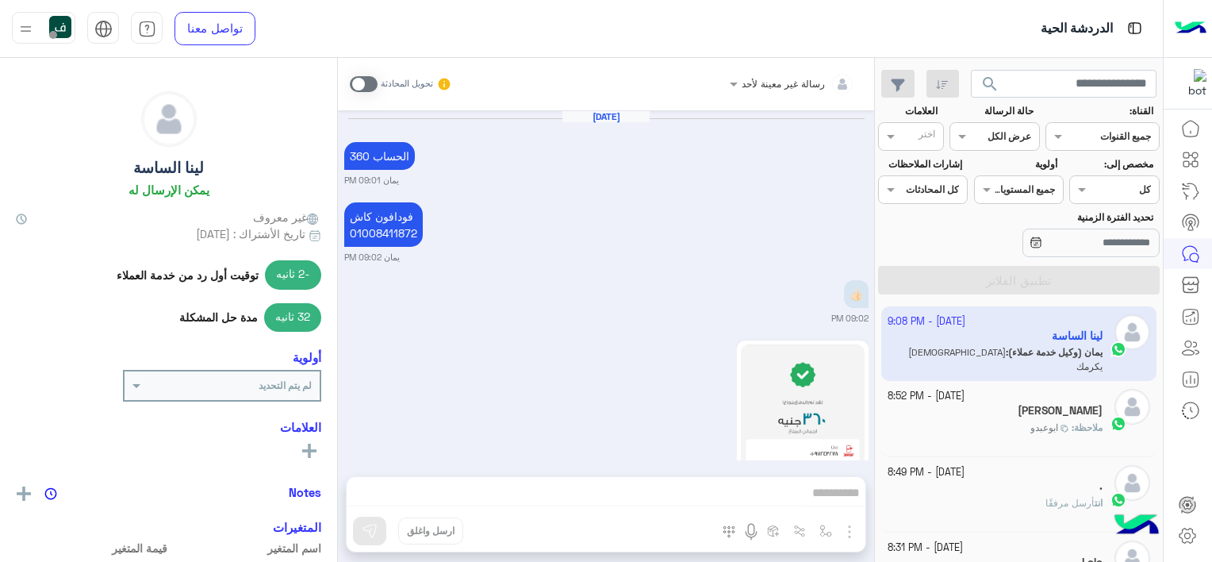
scroll to position [1075, 0]
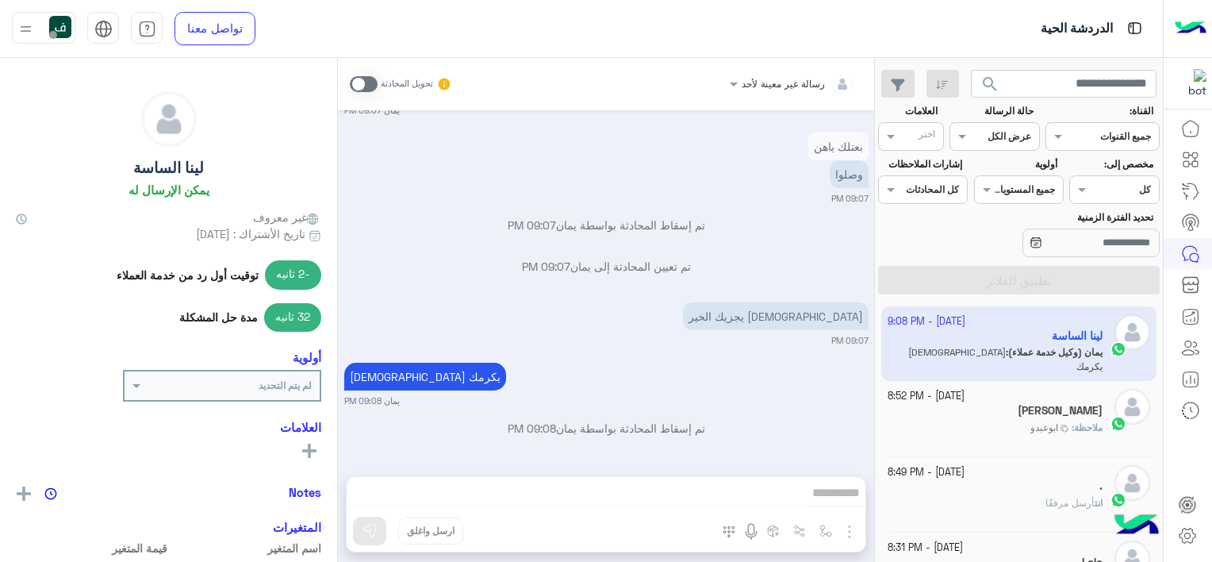
click at [1009, 470] on div "[DATE] - 8:49 PM" at bounding box center [996, 472] width 216 height 15
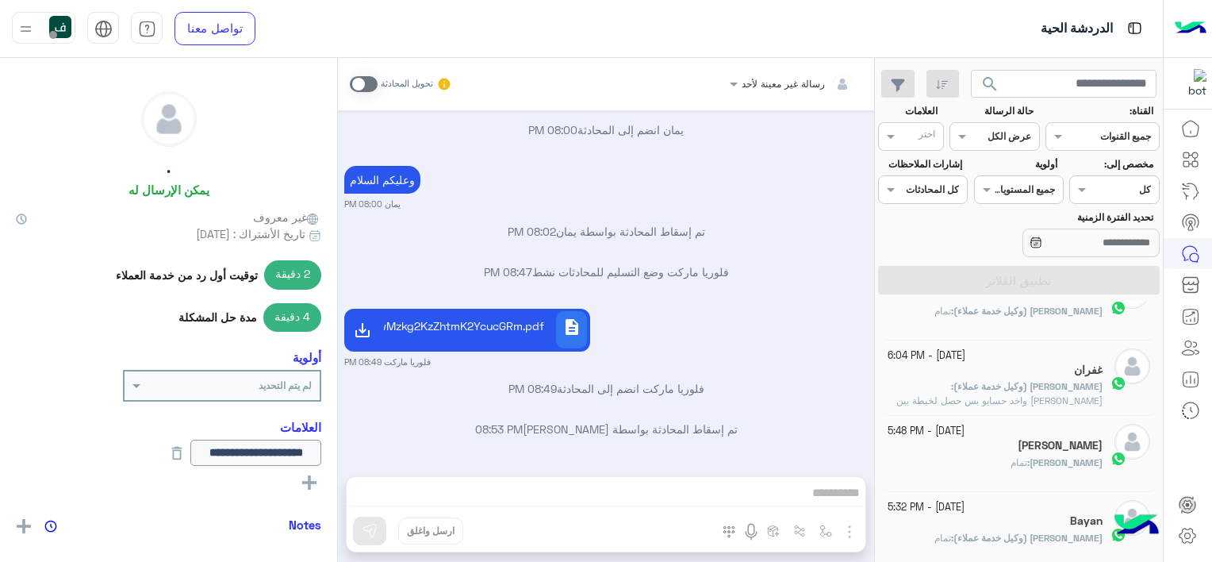
scroll to position [873, 0]
click at [1054, 382] on span "[PERSON_NAME] (وكيل خدمة عملاء)" at bounding box center [1027, 385] width 149 height 12
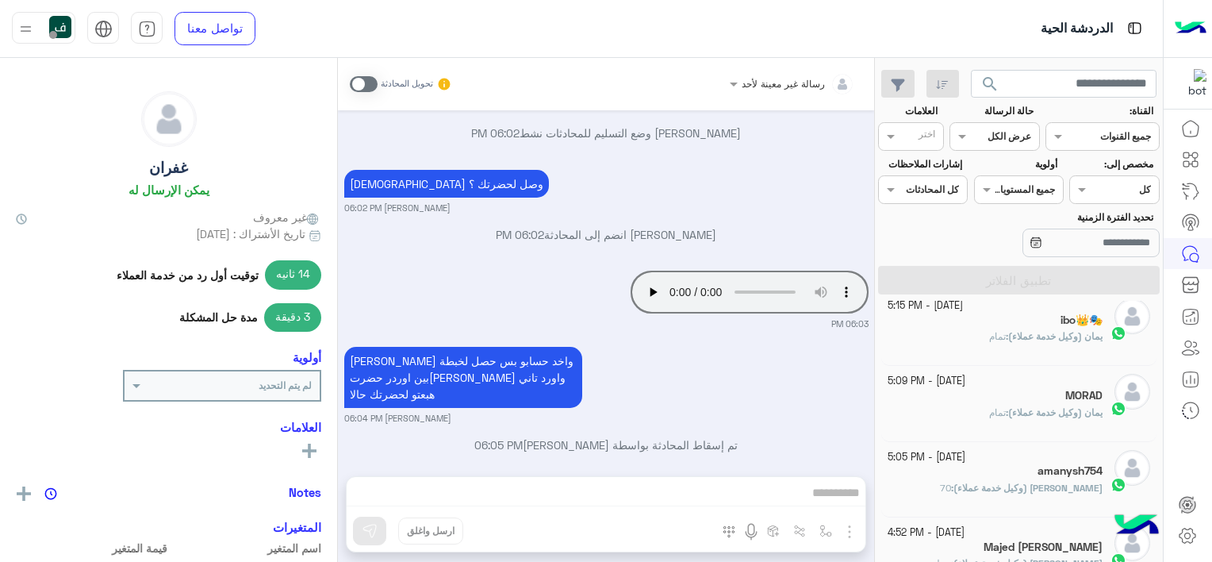
scroll to position [1251, 0]
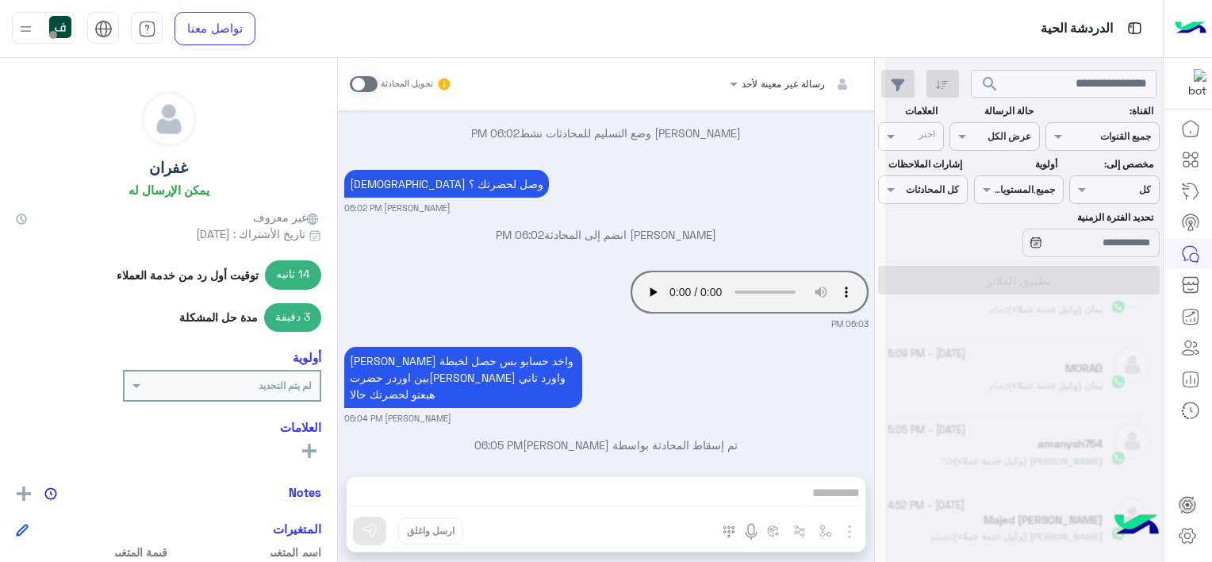
click at [1056, 419] on div at bounding box center [1024, 287] width 278 height 562
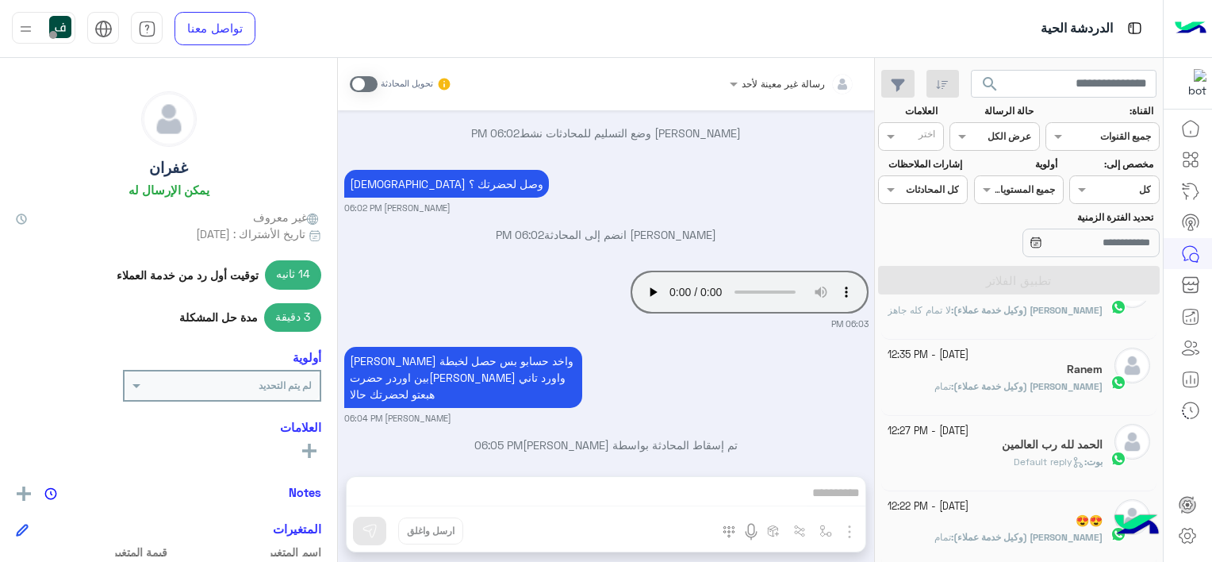
scroll to position [8, 0]
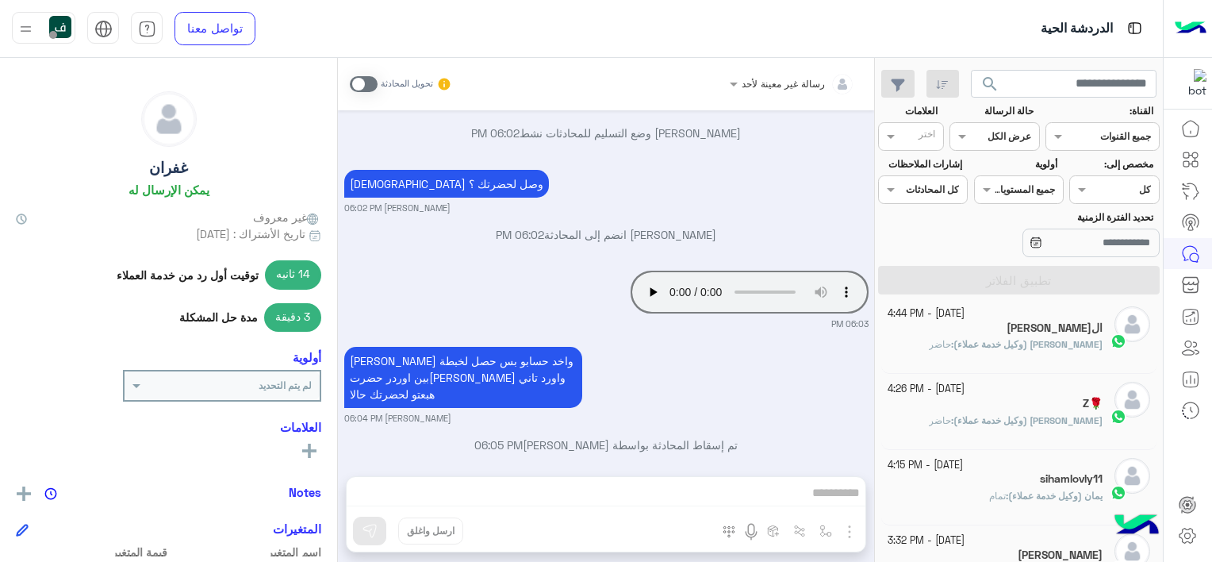
click at [1004, 405] on div "Z🌹" at bounding box center [996, 405] width 216 height 17
